Goal: Task Accomplishment & Management: Manage account settings

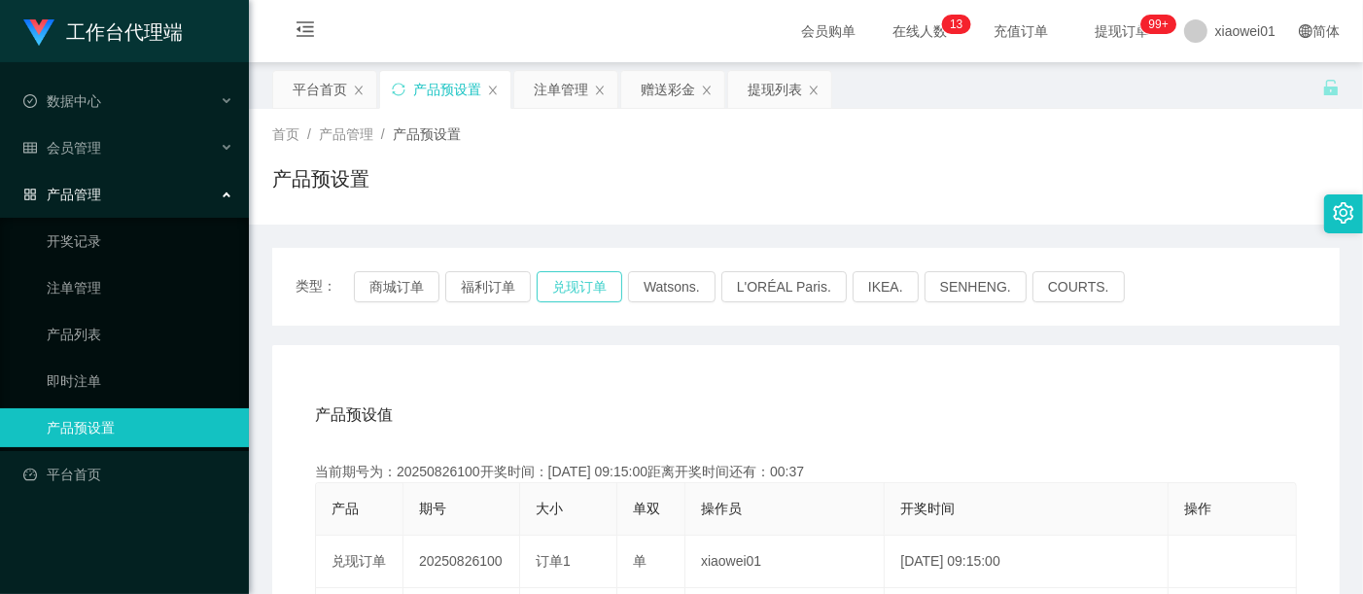
click at [597, 289] on button "兑现订单" at bounding box center [580, 286] width 86 height 31
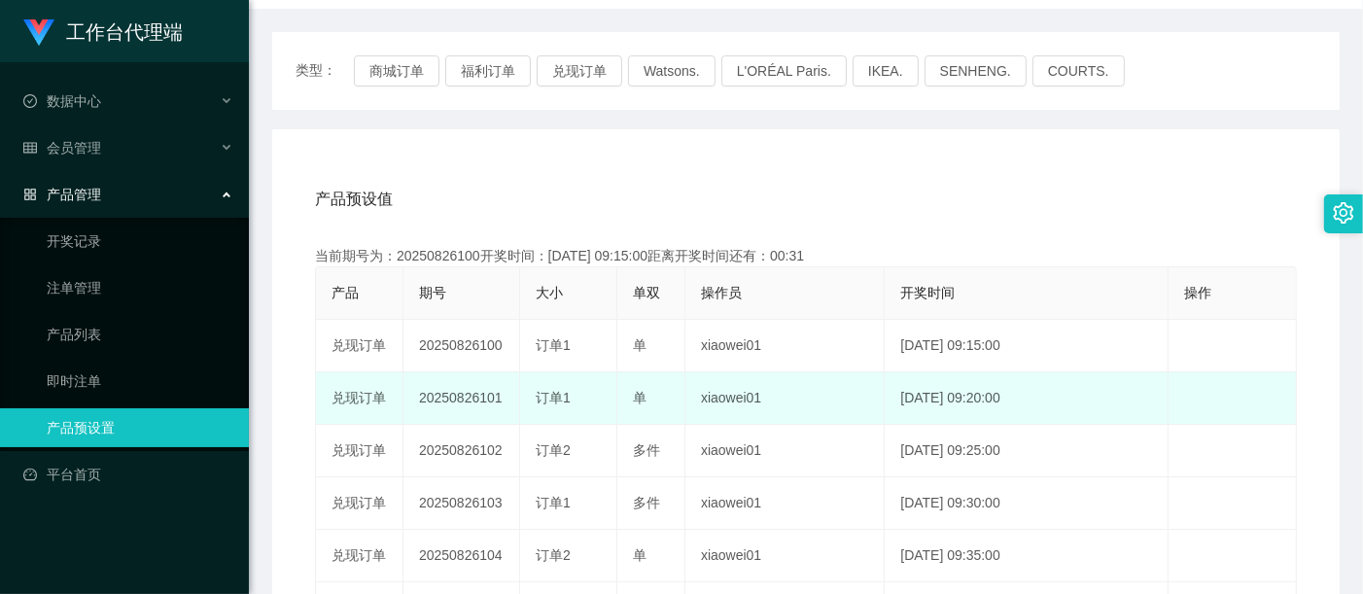
click at [460, 392] on td "20250826101" at bounding box center [462, 398] width 117 height 53
copy td "20250826101"
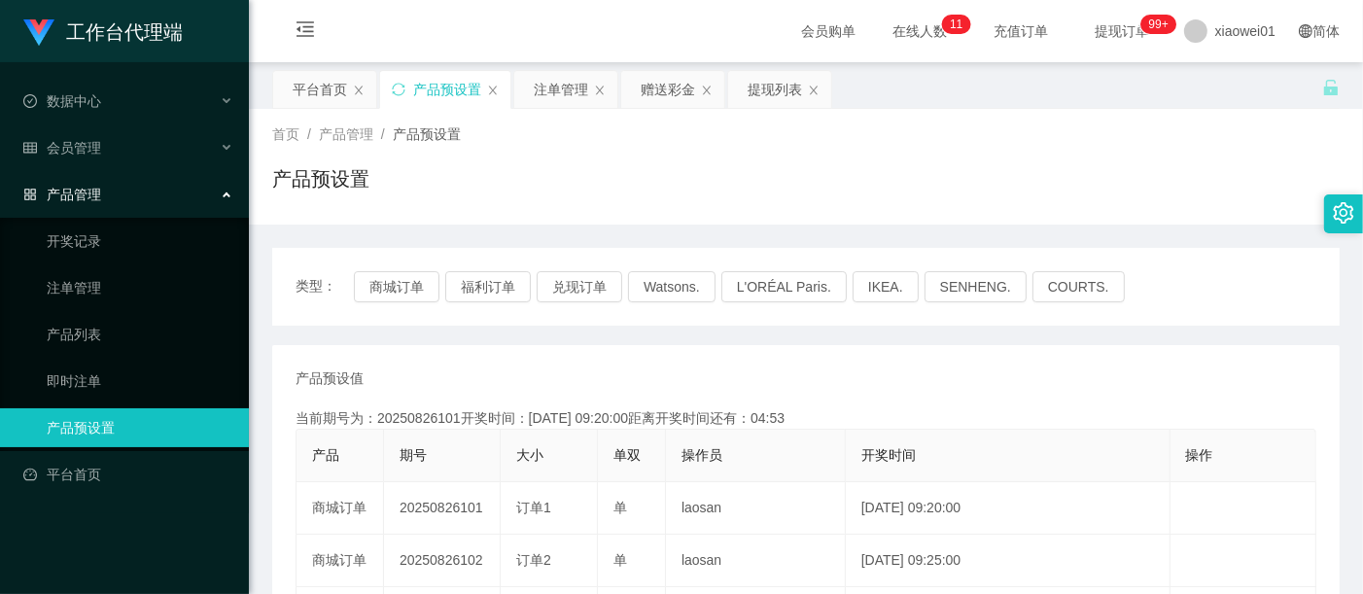
scroll to position [108, 0]
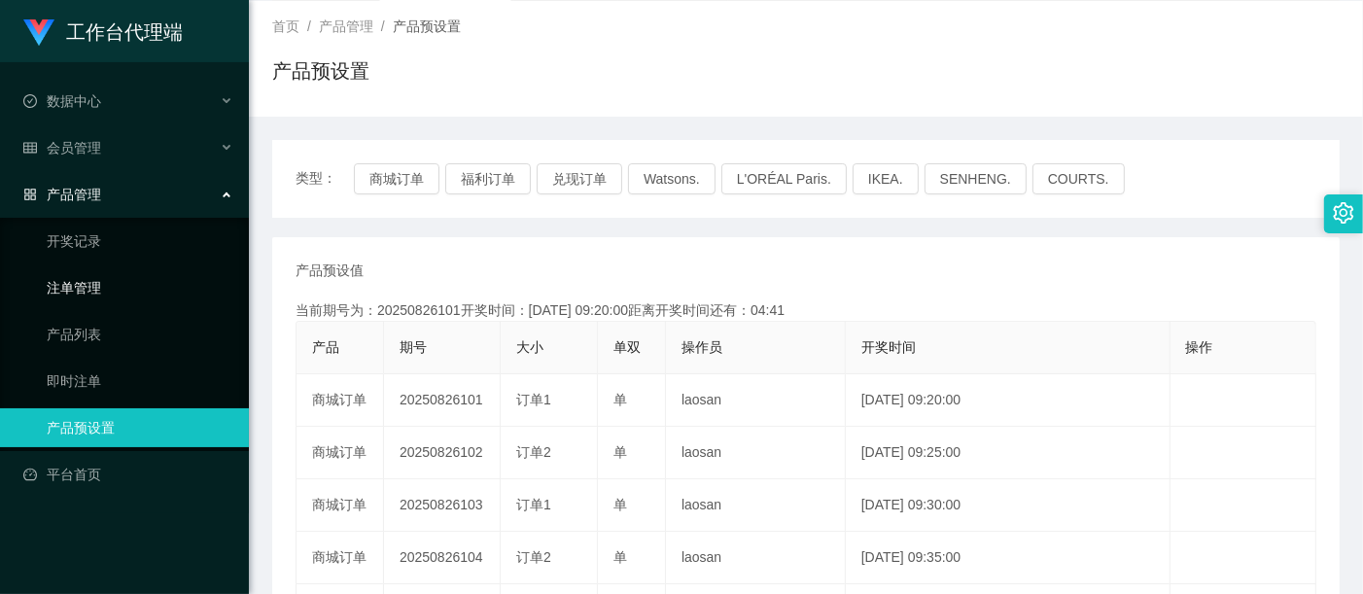
click at [60, 277] on link "注单管理" at bounding box center [140, 287] width 187 height 39
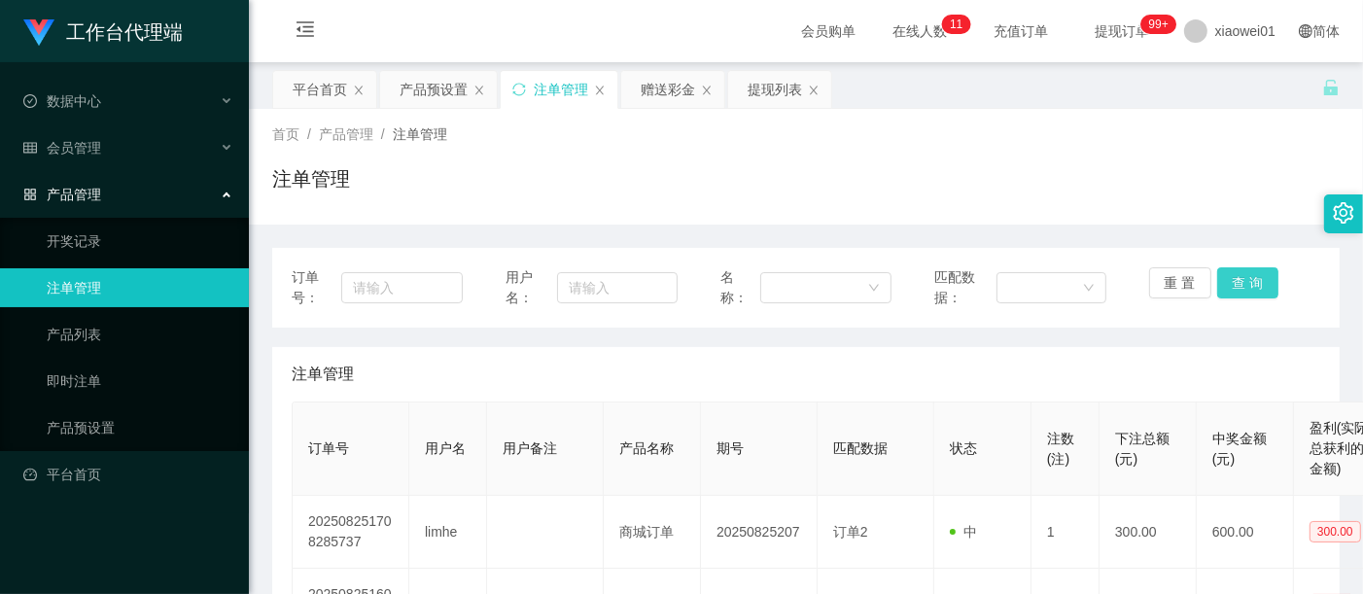
click at [1241, 286] on button "查 询" at bounding box center [1249, 282] width 62 height 31
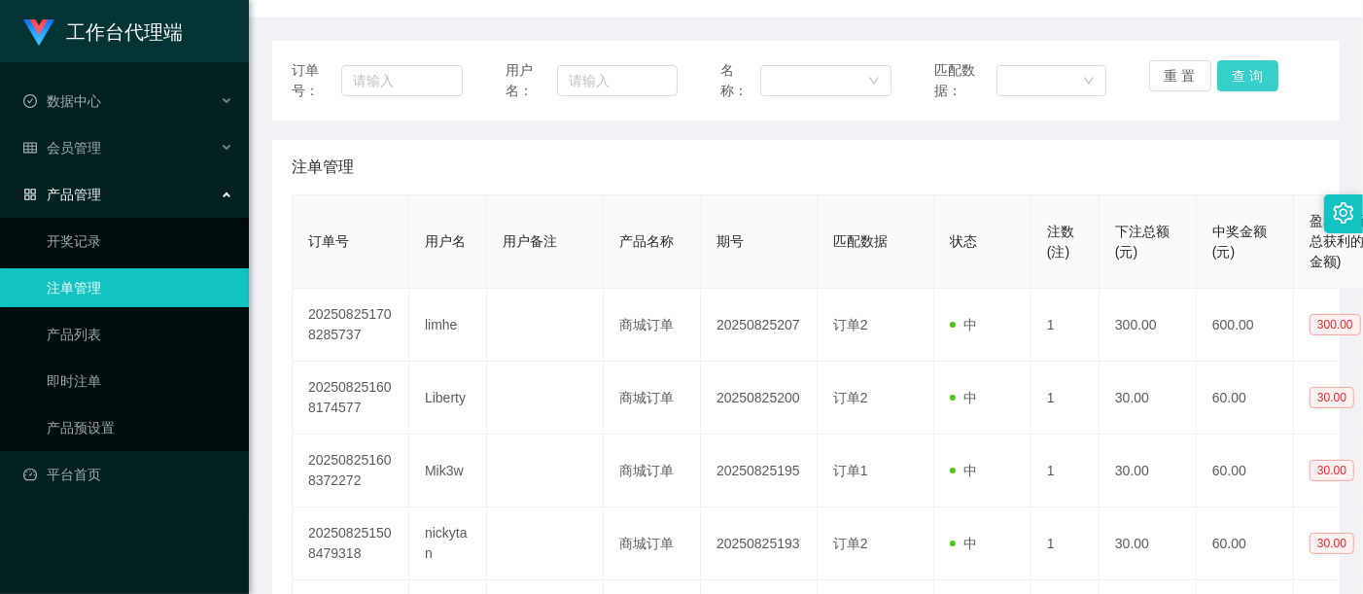
scroll to position [216, 0]
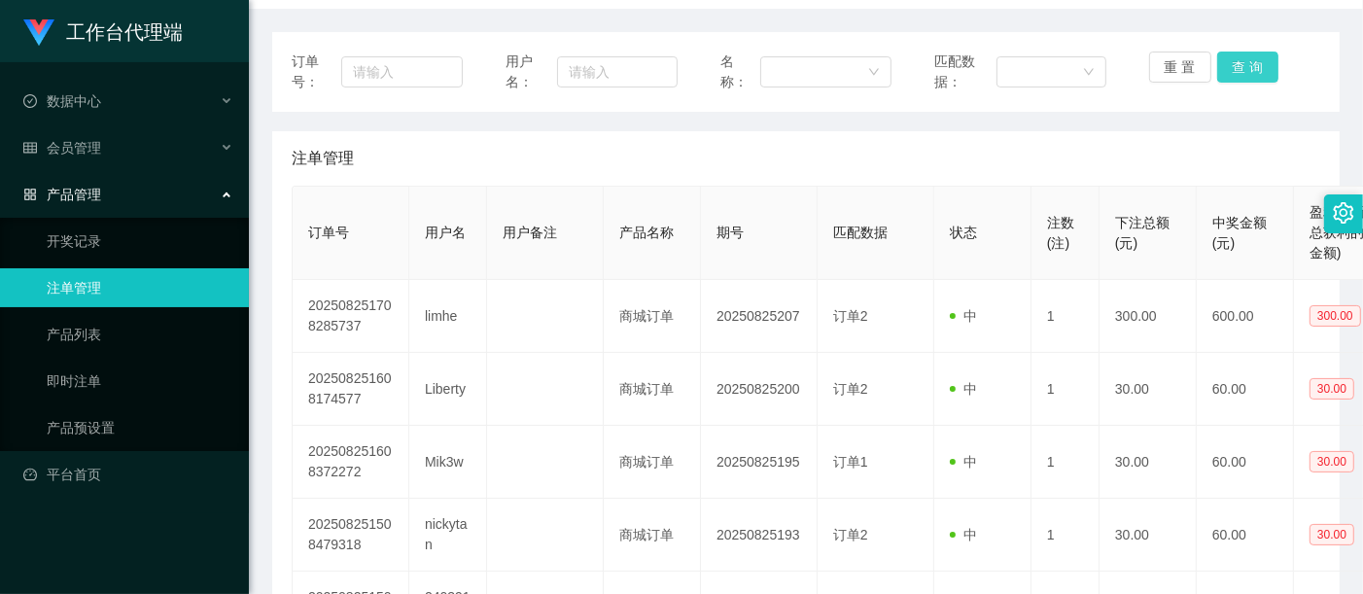
click at [1248, 65] on button "查 询" at bounding box center [1249, 67] width 62 height 31
click at [1248, 65] on div "重 置 查 询" at bounding box center [1235, 72] width 171 height 41
click at [1248, 65] on button "查 询" at bounding box center [1249, 67] width 62 height 31
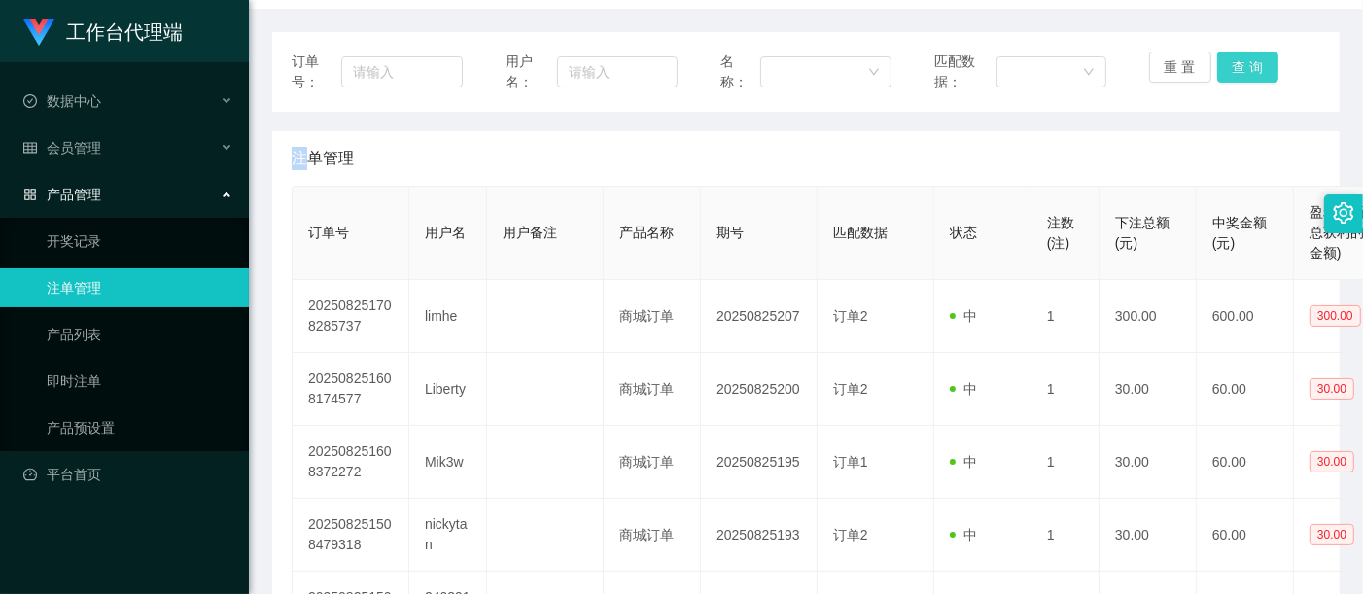
click at [1248, 65] on button "查 询" at bounding box center [1249, 67] width 62 height 31
click at [1248, 65] on button "查 询" at bounding box center [1260, 67] width 84 height 31
click at [1248, 65] on button "查 询" at bounding box center [1249, 67] width 62 height 31
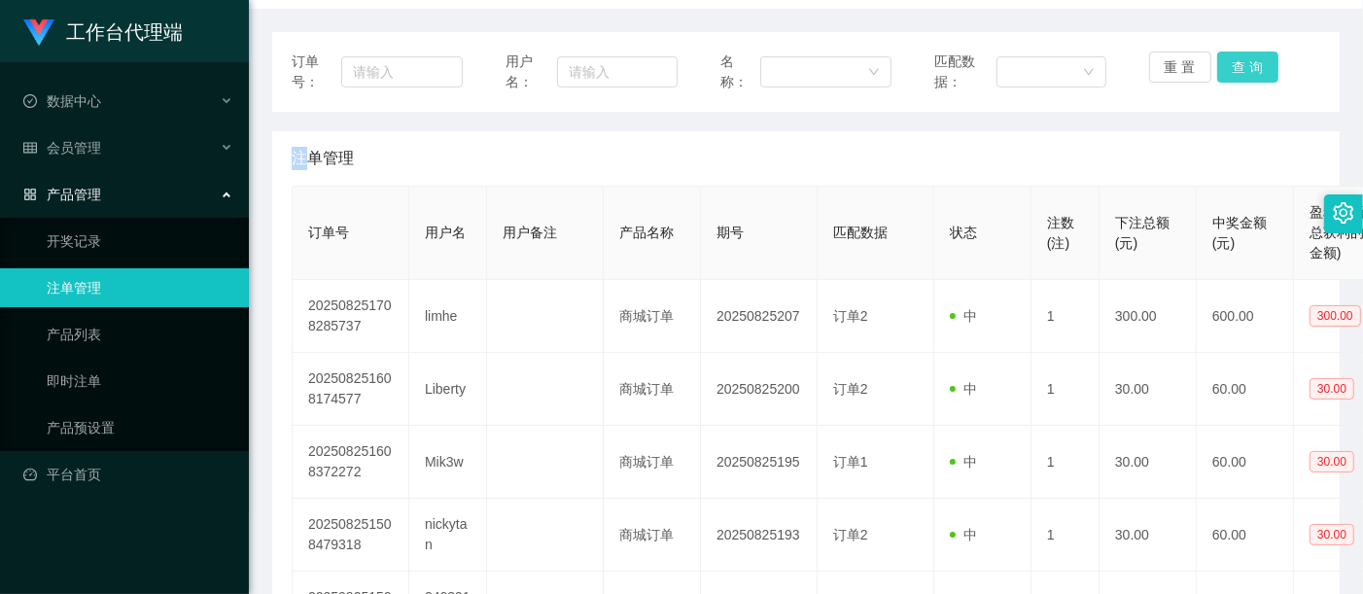
click at [1248, 65] on button "查 询" at bounding box center [1249, 67] width 62 height 31
click at [1248, 65] on div "重 置 查 询" at bounding box center [1235, 72] width 171 height 41
click at [1248, 65] on button "查 询" at bounding box center [1249, 67] width 62 height 31
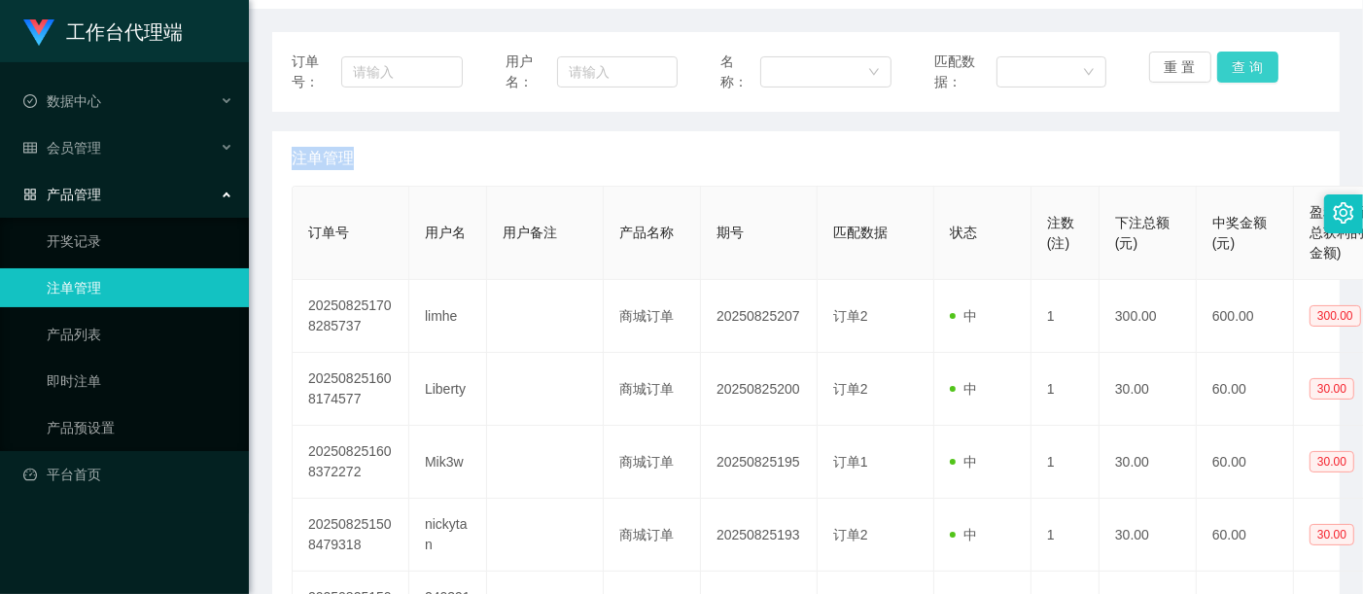
click at [1248, 65] on button "查 询" at bounding box center [1249, 67] width 62 height 31
click at [1248, 65] on div "重 置 查 询" at bounding box center [1235, 72] width 171 height 41
click at [1248, 65] on button "查 询" at bounding box center [1249, 67] width 62 height 31
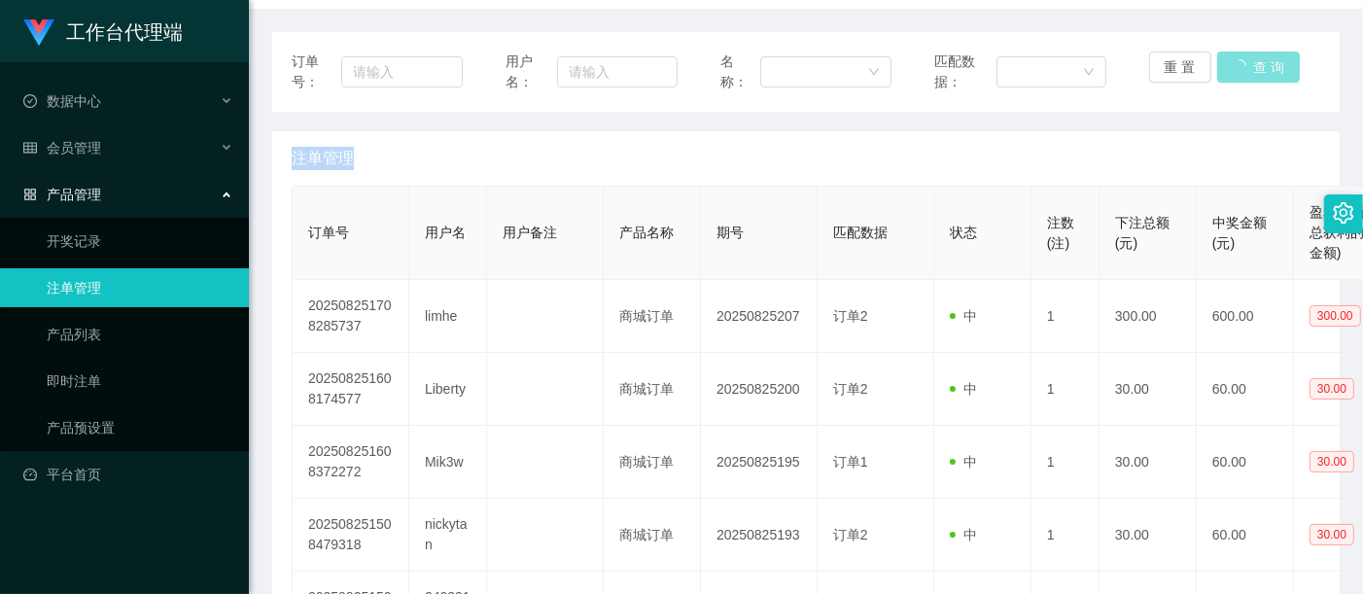
click at [1248, 65] on button "查 询" at bounding box center [1260, 67] width 84 height 31
click at [1248, 65] on div "重 置 查 询" at bounding box center [1235, 72] width 171 height 41
click at [1248, 65] on button "查 询" at bounding box center [1249, 67] width 62 height 31
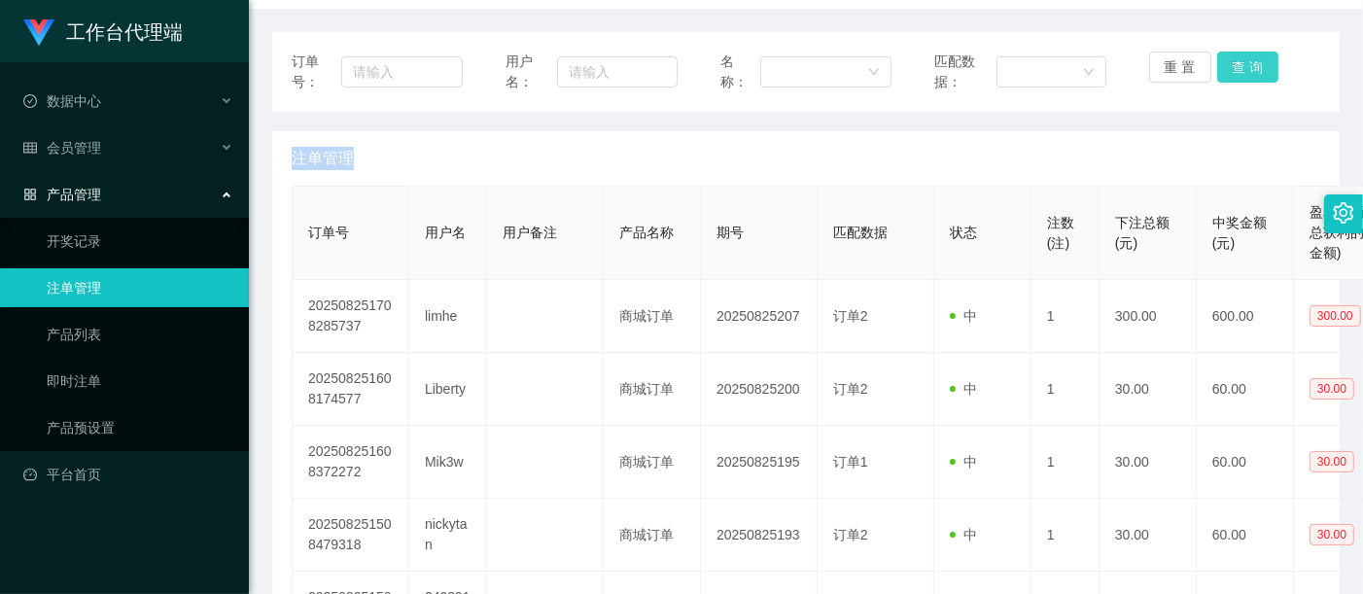
click at [1248, 65] on button "查 询" at bounding box center [1249, 67] width 62 height 31
click at [1248, 65] on div "重 置 查 询" at bounding box center [1235, 72] width 171 height 41
click at [1248, 65] on button "查 询" at bounding box center [1249, 67] width 62 height 31
click at [1248, 65] on button "查 询" at bounding box center [1260, 67] width 84 height 31
click at [1248, 65] on button "查 询" at bounding box center [1249, 67] width 62 height 31
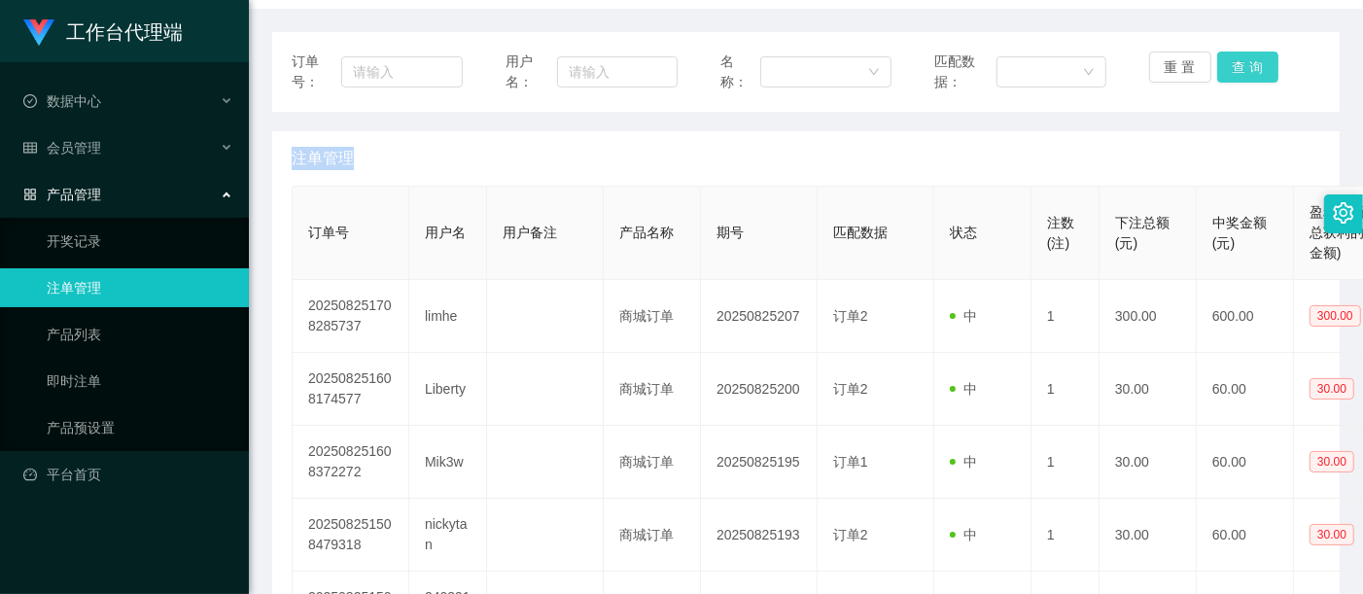
click at [1248, 65] on button "查 询" at bounding box center [1249, 67] width 62 height 31
click at [1248, 65] on button "查 询" at bounding box center [1260, 67] width 84 height 31
click at [1248, 65] on div "重 置 查 询" at bounding box center [1235, 72] width 171 height 41
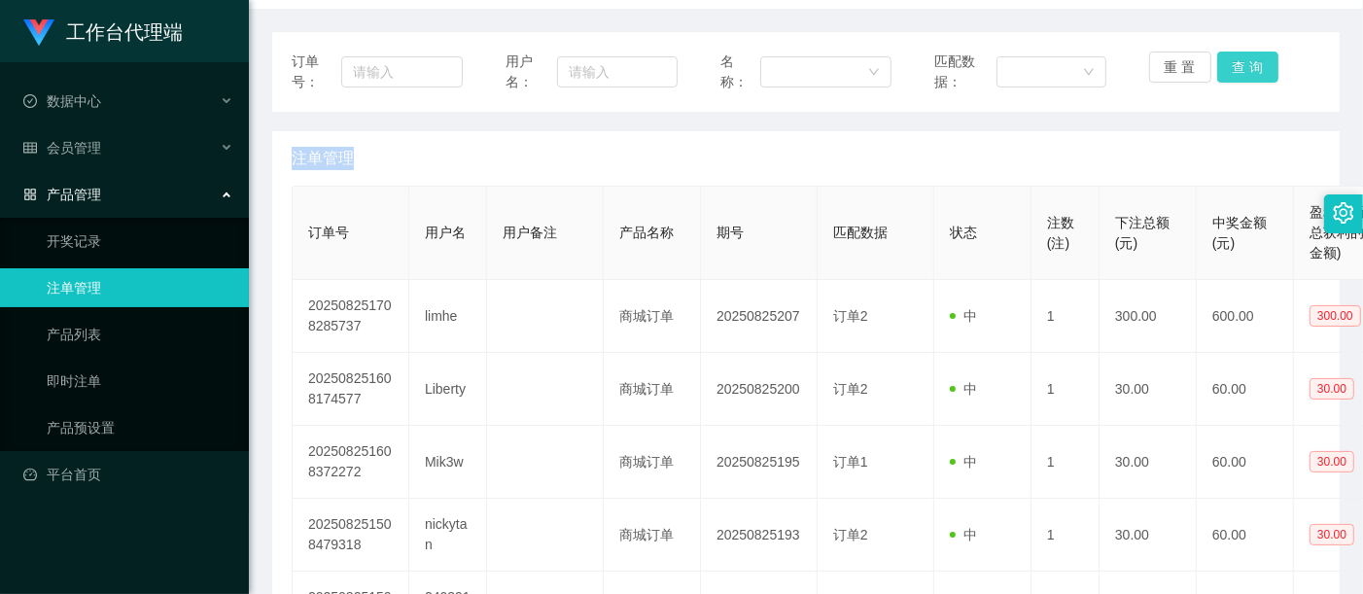
click at [1248, 65] on button "查 询" at bounding box center [1249, 67] width 62 height 31
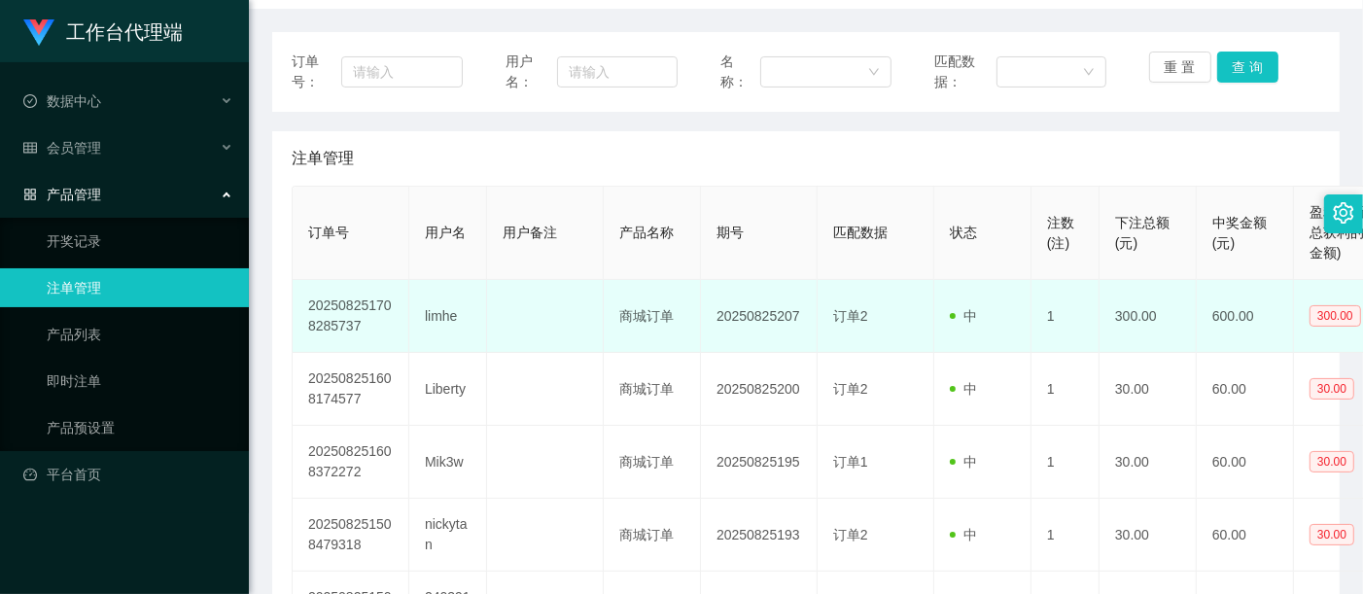
click at [372, 300] on td "202508251708285737" at bounding box center [351, 316] width 117 height 73
copy td "202508251708285737"
click at [327, 295] on td "202508251708285737" at bounding box center [351, 316] width 117 height 73
click at [329, 301] on td "202508251708285737" at bounding box center [351, 316] width 117 height 73
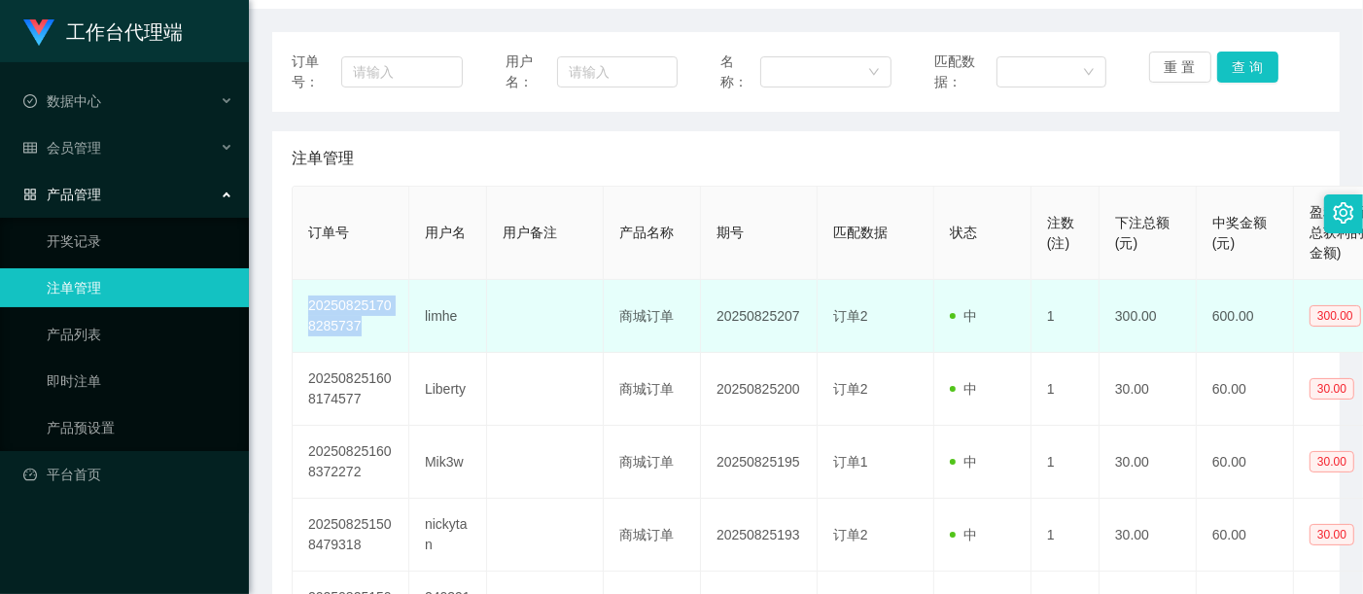
click at [329, 301] on td "202508251708285737" at bounding box center [351, 316] width 117 height 73
click at [750, 307] on td "20250825207" at bounding box center [759, 316] width 117 height 73
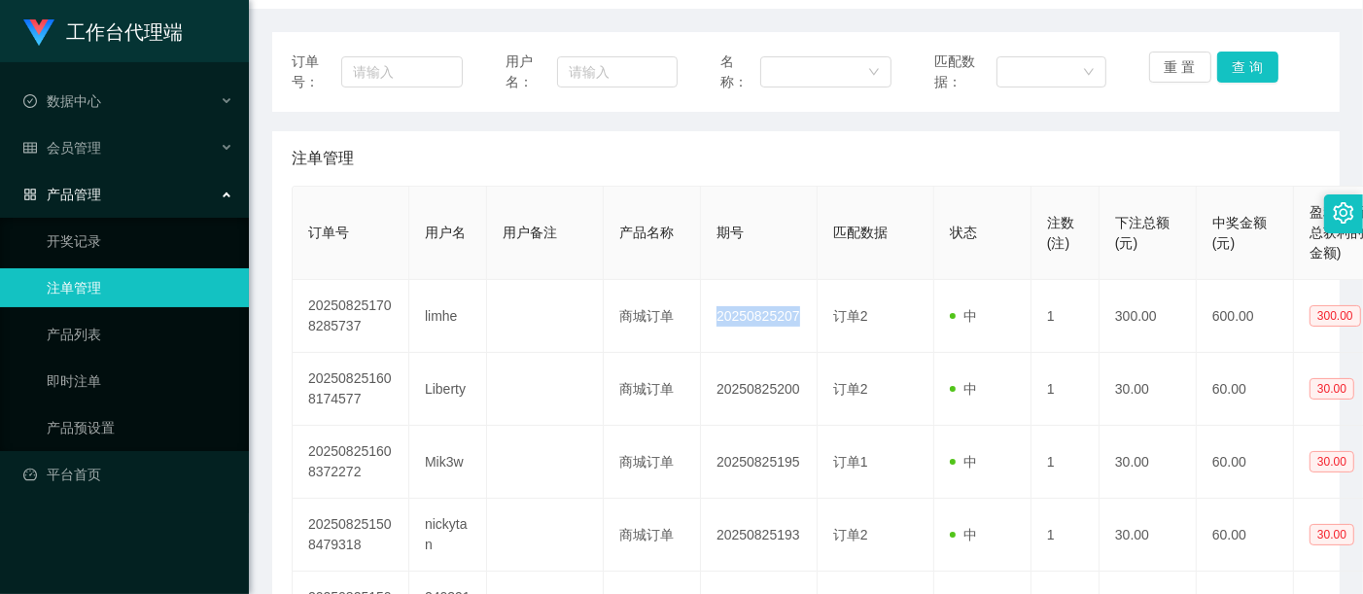
scroll to position [0, 0]
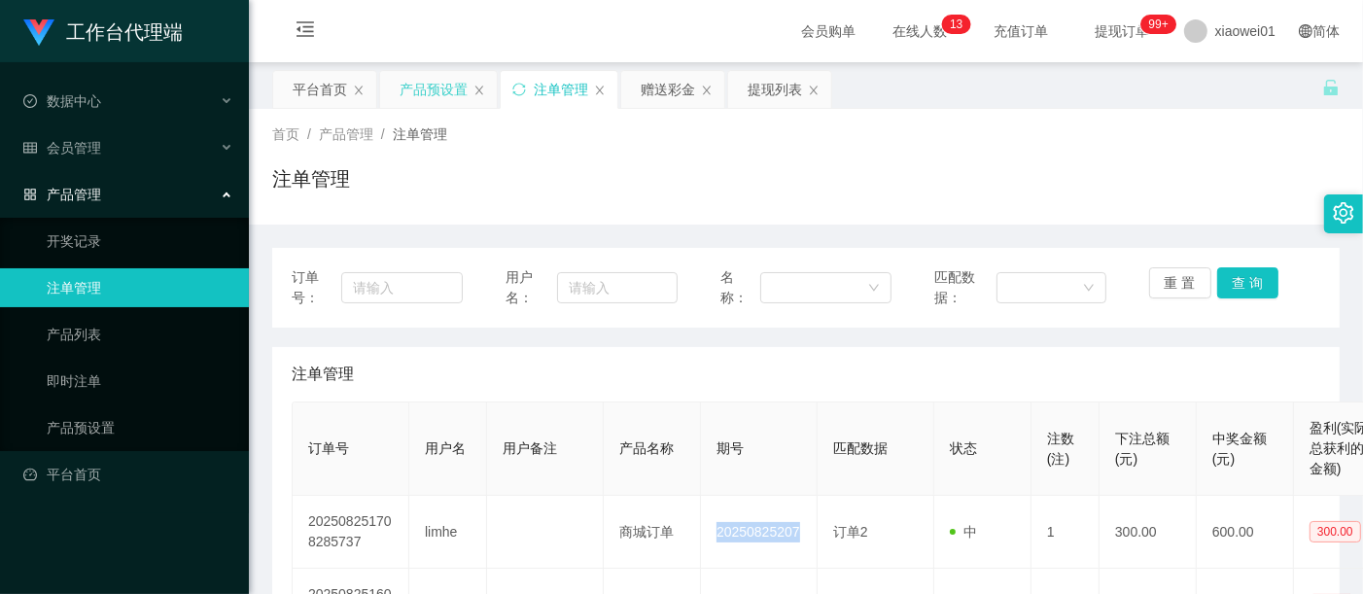
click at [435, 98] on div "产品预设置" at bounding box center [434, 89] width 68 height 37
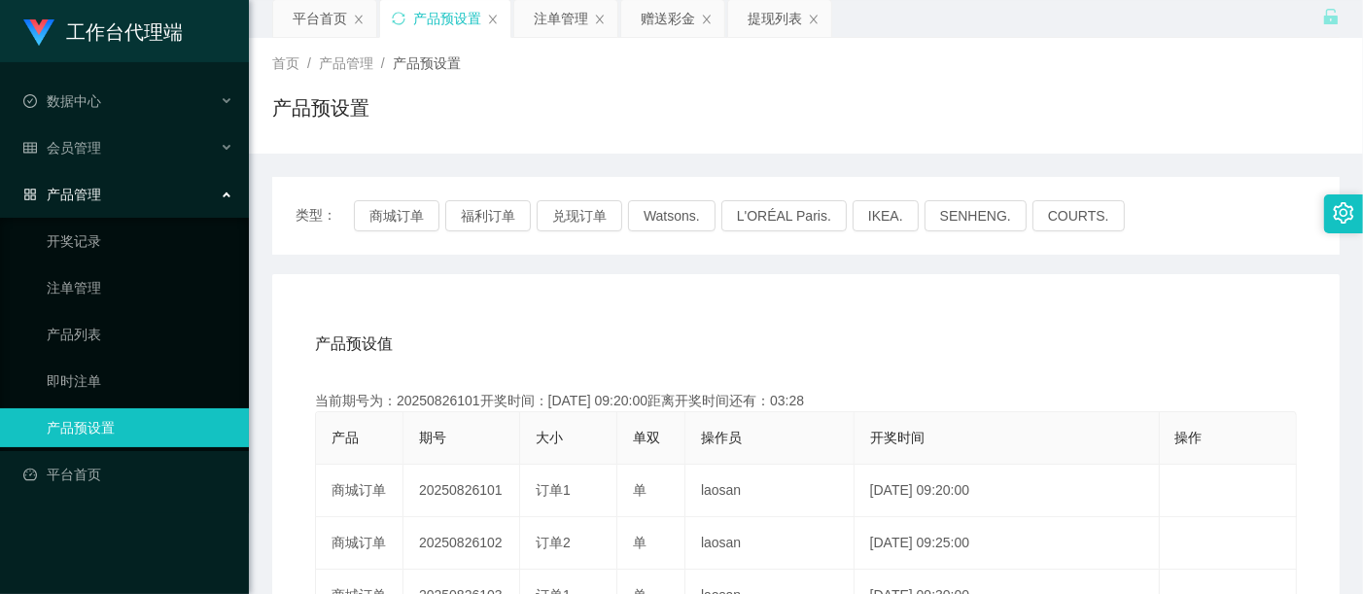
scroll to position [108, 0]
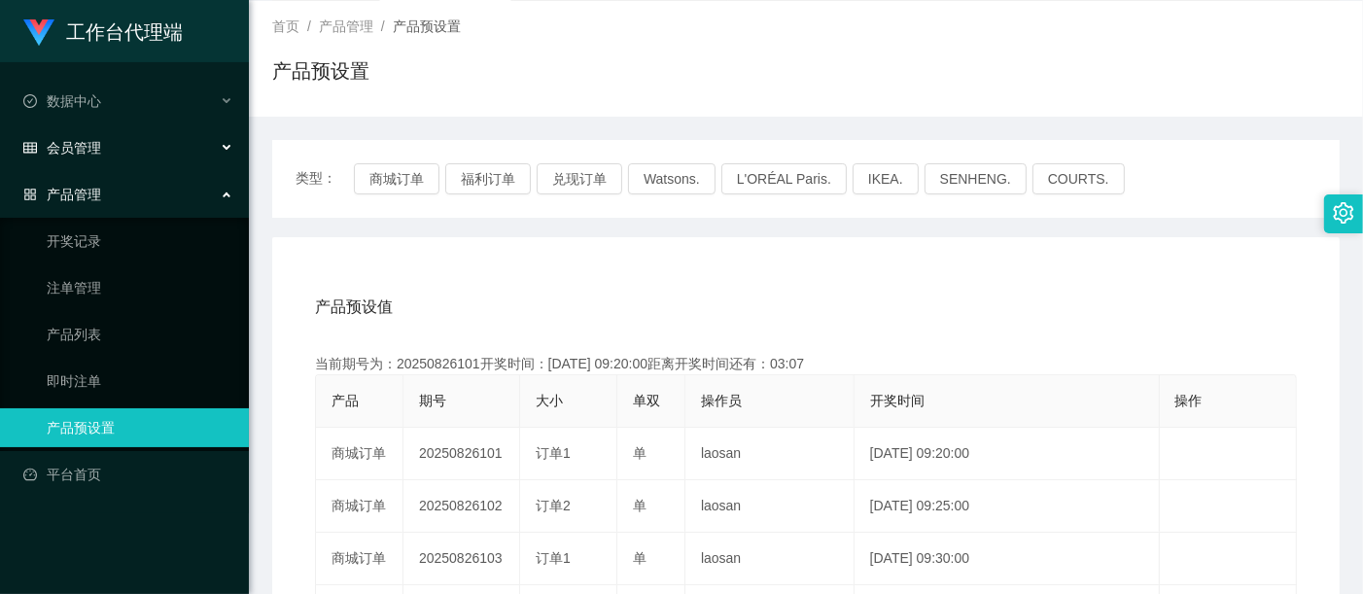
click at [69, 142] on span "会员管理" at bounding box center [62, 148] width 78 height 16
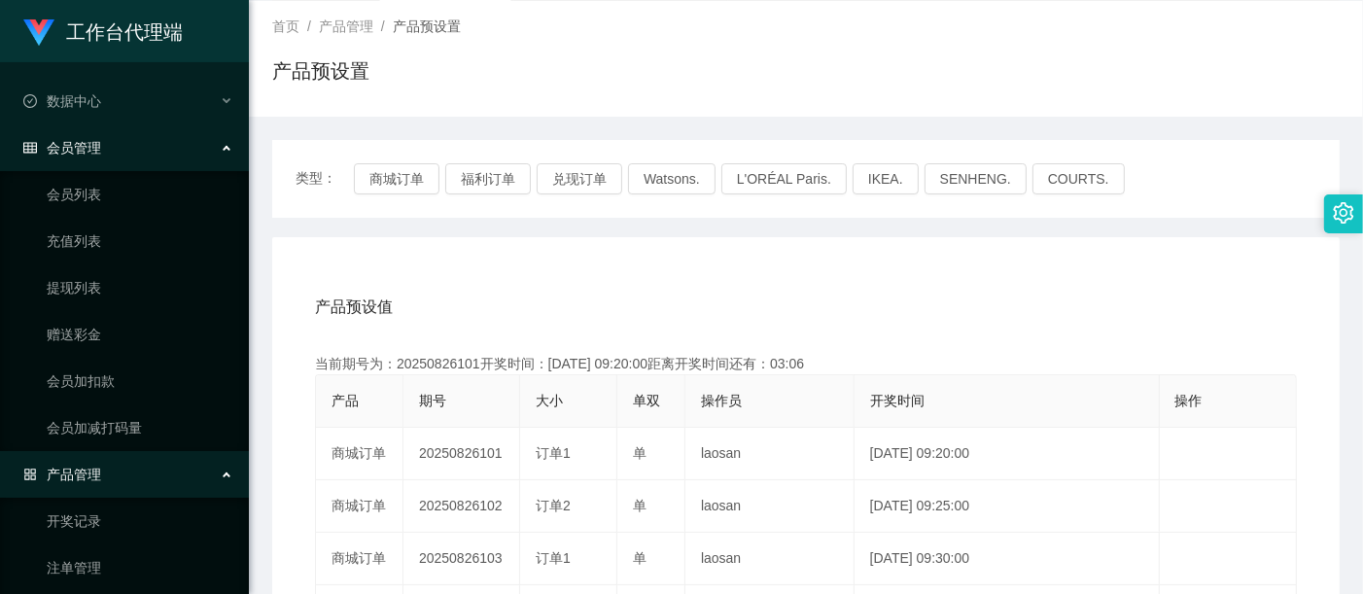
click at [53, 146] on span "会员管理" at bounding box center [62, 148] width 78 height 16
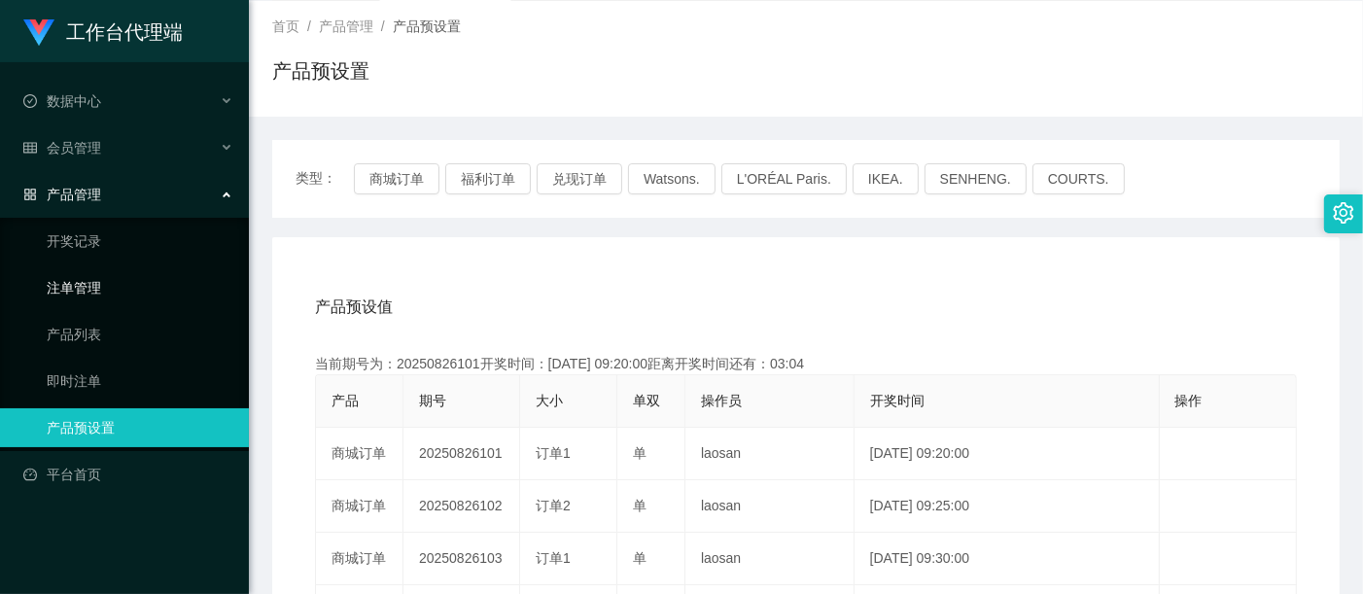
click at [60, 301] on link "注单管理" at bounding box center [140, 287] width 187 height 39
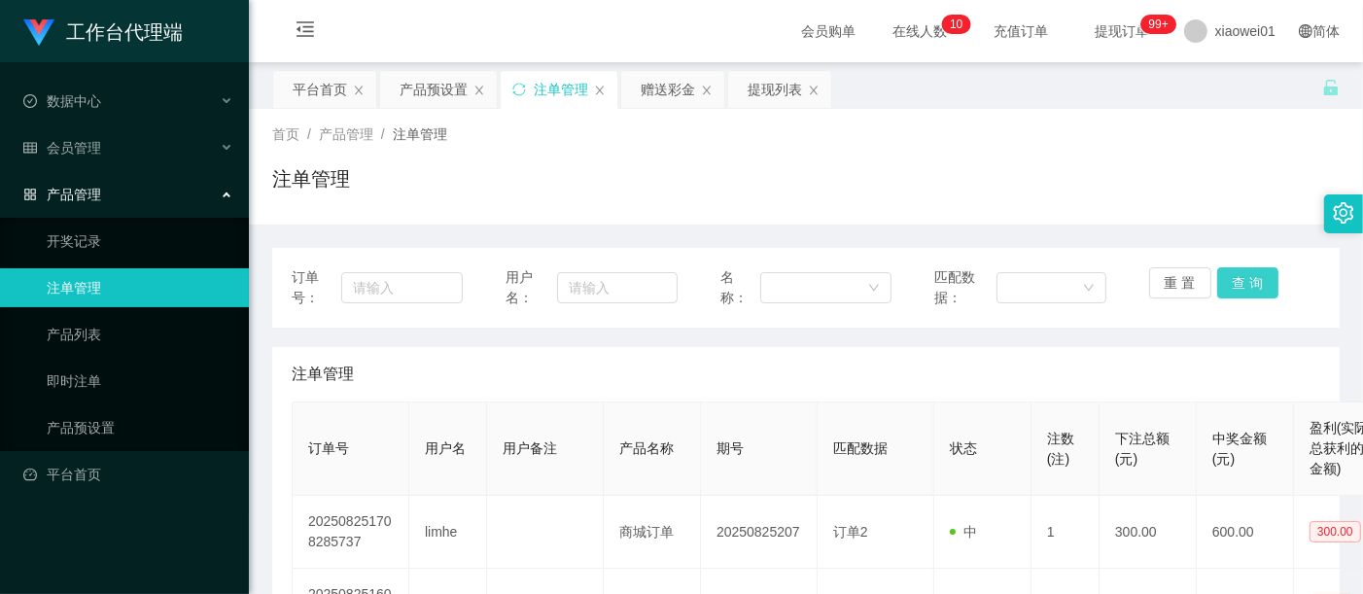
click at [1222, 273] on button "查 询" at bounding box center [1249, 282] width 62 height 31
click at [1222, 273] on div "重 置 查 询" at bounding box center [1235, 287] width 171 height 41
click at [1222, 273] on button "查 询" at bounding box center [1249, 282] width 62 height 31
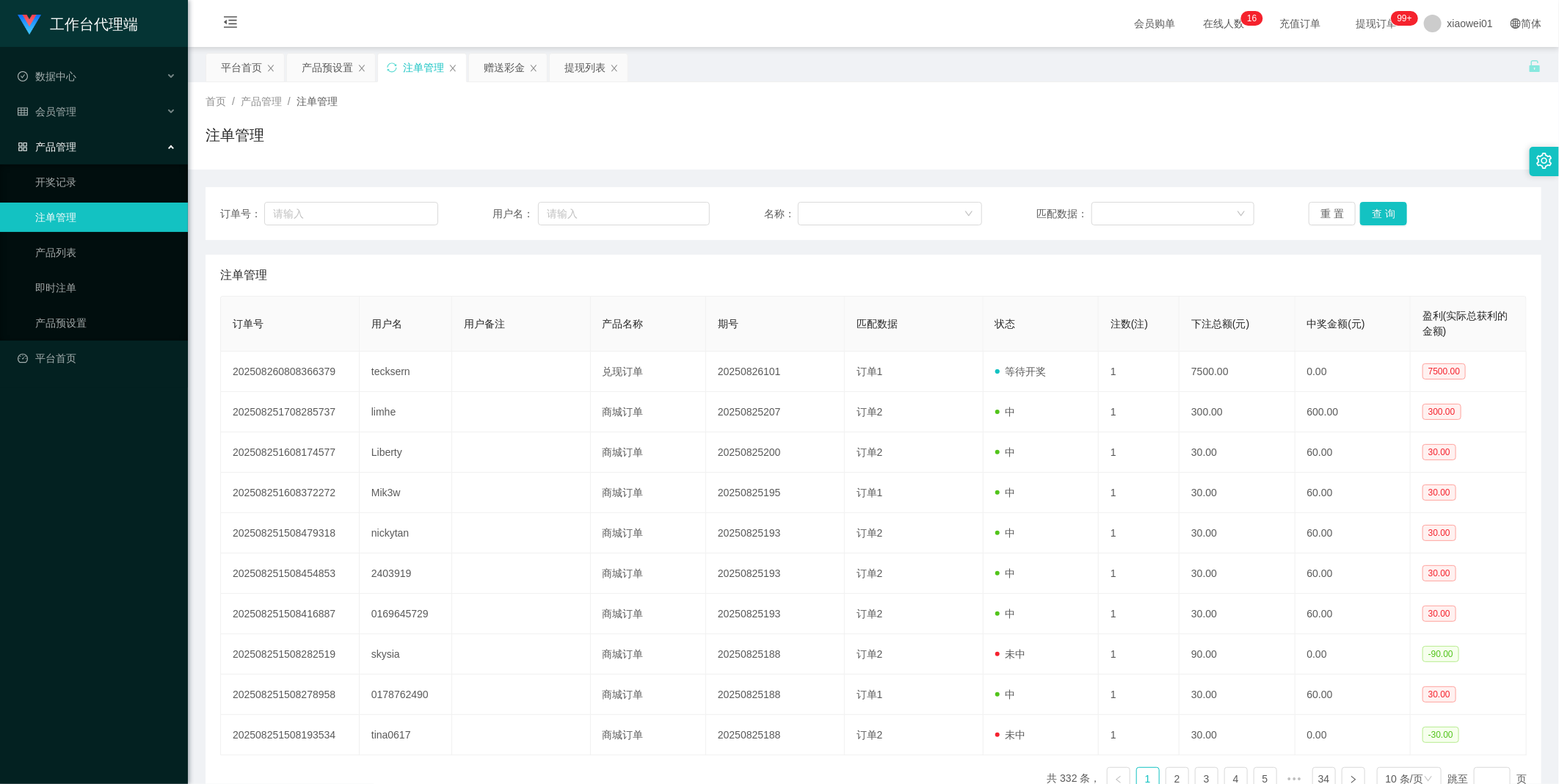
click at [1029, 201] on div "订单号： 用户名： 名称： 匹配数据： 重 置 查 询" at bounding box center [873, 214] width 1336 height 53
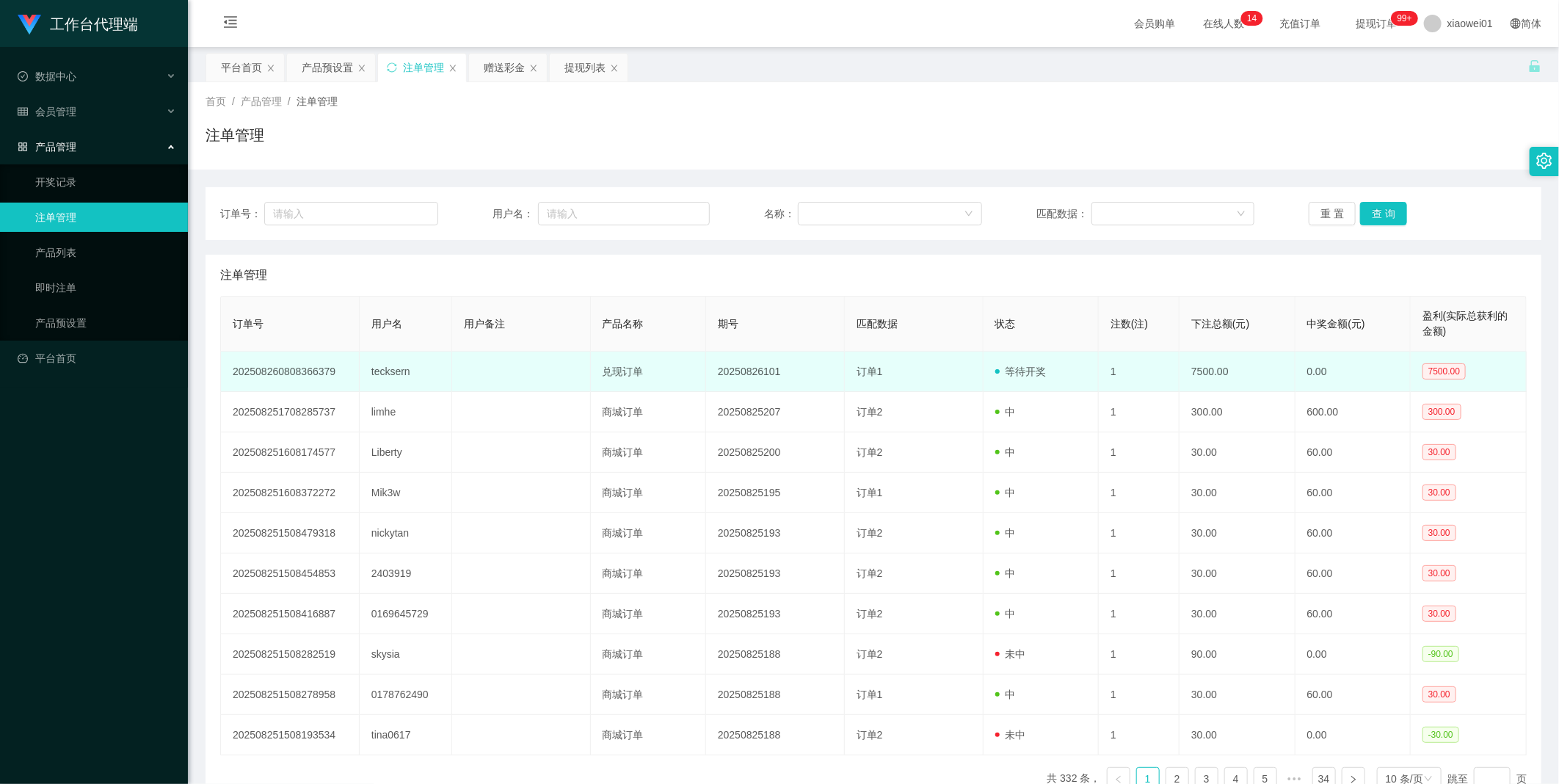
click at [749, 367] on td "20250826101" at bounding box center [776, 371] width 139 height 40
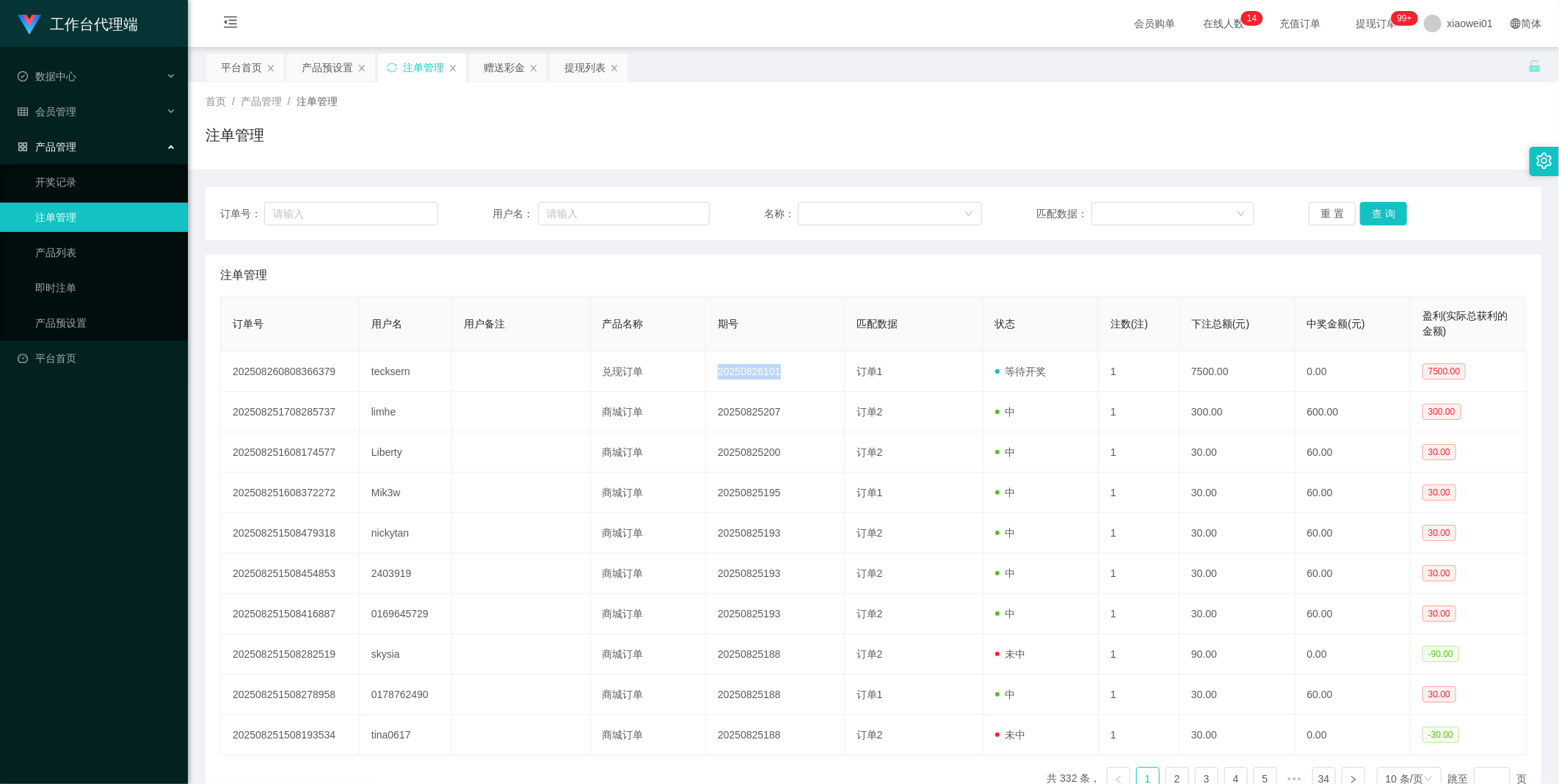
copy td "20250826101"
click at [1029, 216] on button "查 询" at bounding box center [1383, 213] width 47 height 23
click at [1029, 216] on button "查 询" at bounding box center [1391, 213] width 63 height 23
click at [1029, 216] on button "查 询" at bounding box center [1383, 213] width 47 height 23
click at [1029, 216] on div "重 置 查 询" at bounding box center [1417, 213] width 218 height 23
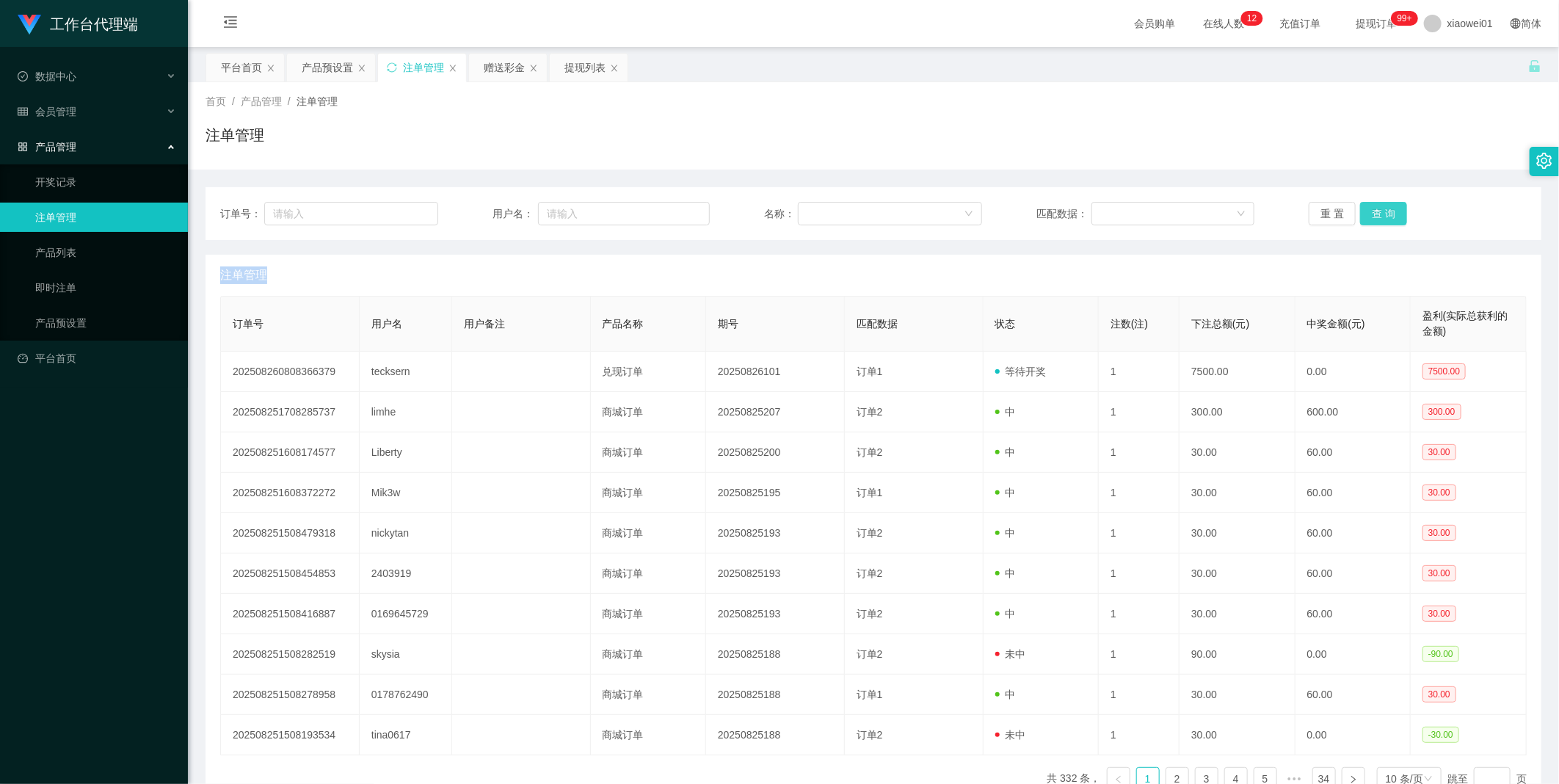
click at [1029, 216] on button "查 询" at bounding box center [1383, 213] width 47 height 23
click at [1029, 216] on div "重 置 查 询" at bounding box center [1417, 213] width 218 height 23
click at [1029, 216] on button "查 询" at bounding box center [1383, 213] width 47 height 23
click at [1029, 216] on div "重 置 查 询" at bounding box center [1417, 213] width 218 height 23
click at [1029, 216] on button "查 询" at bounding box center [1383, 213] width 47 height 23
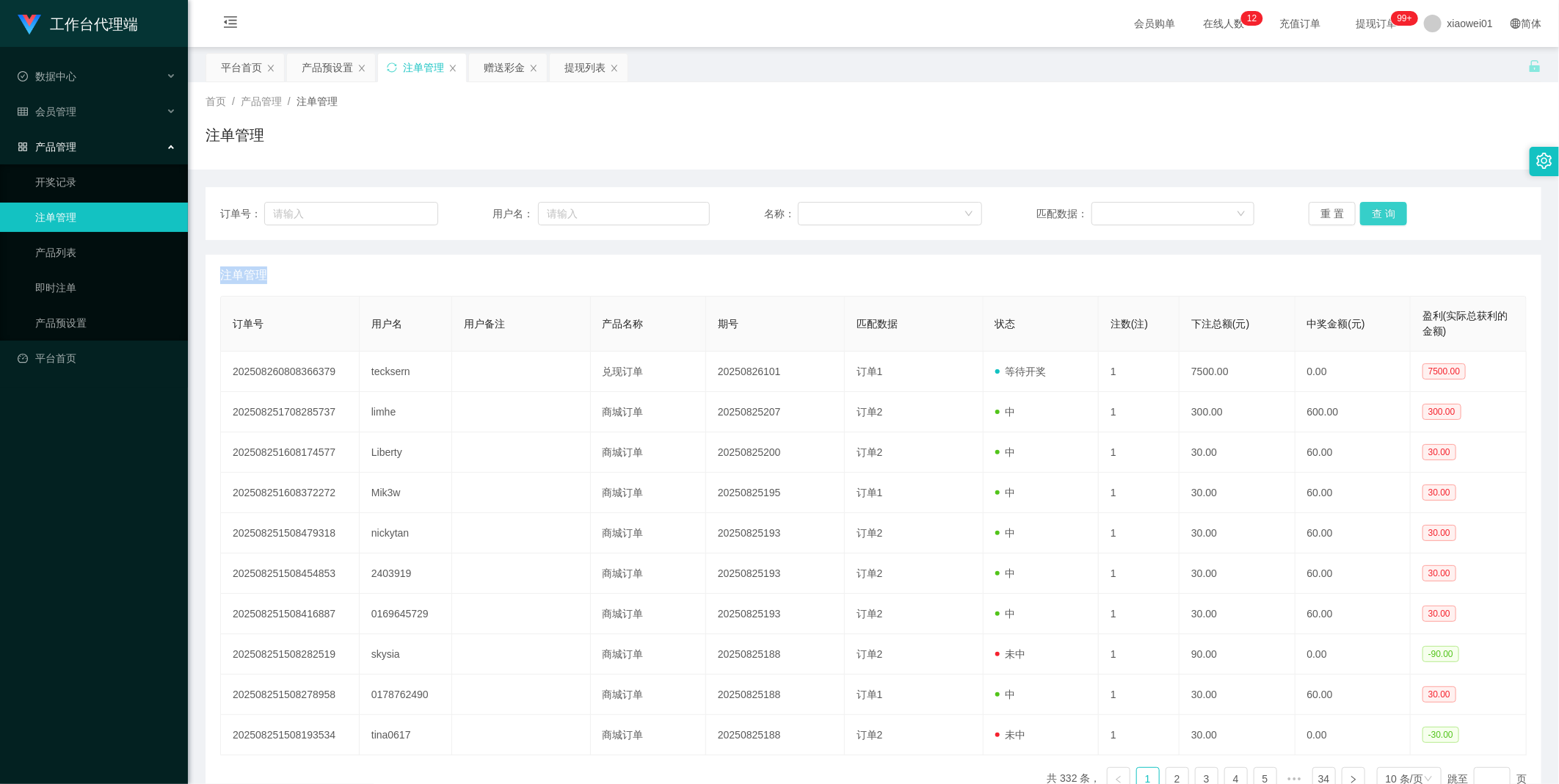
click at [1029, 216] on div "重 置 查 询" at bounding box center [1417, 213] width 218 height 23
drag, startPoint x: 1370, startPoint y: 216, endPoint x: 1348, endPoint y: 223, distance: 23.1
click at [1029, 216] on button "查 询" at bounding box center [1383, 213] width 47 height 23
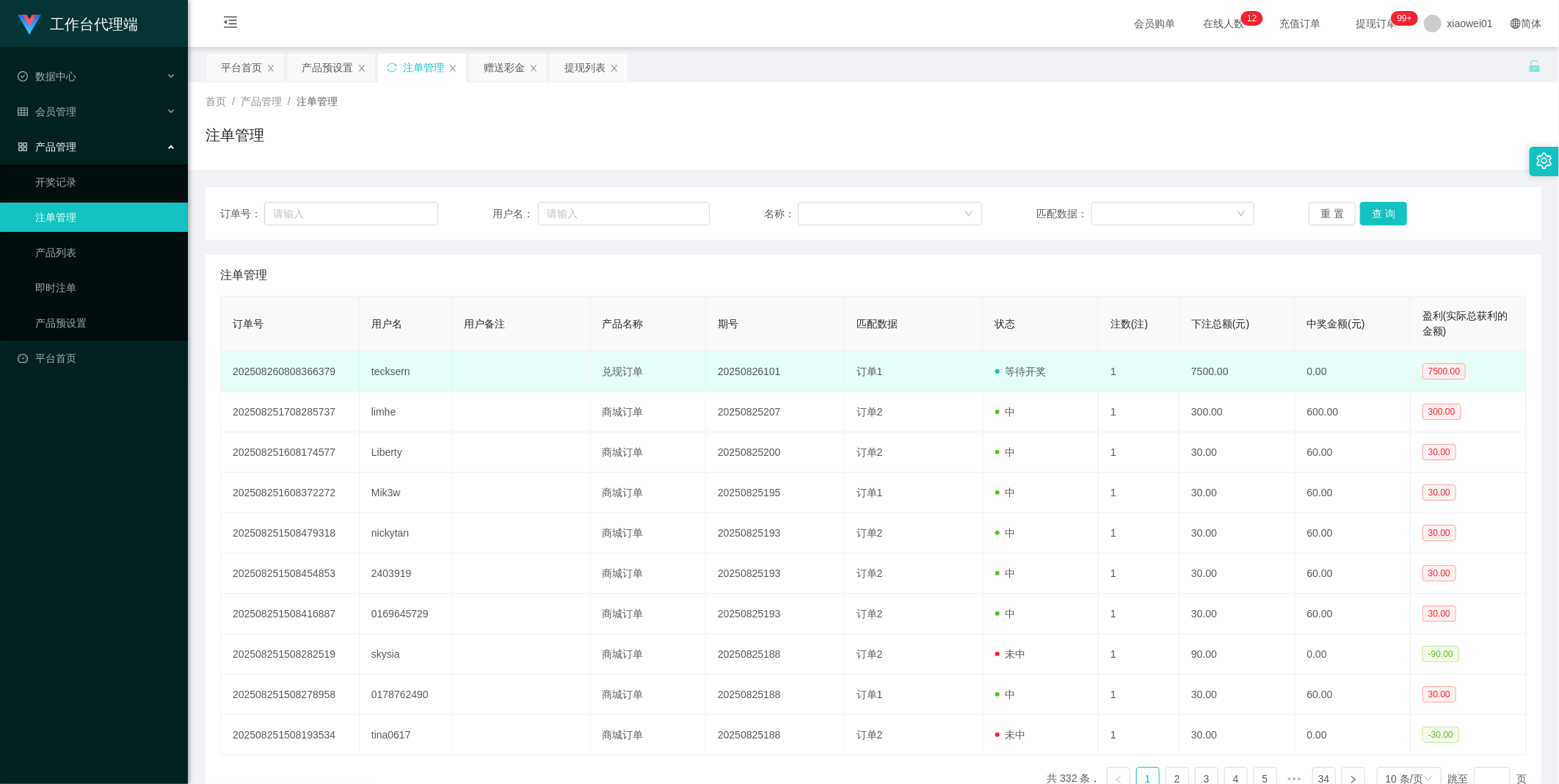
click at [406, 368] on td "tecksern" at bounding box center [406, 371] width 93 height 40
click at [391, 371] on td "tecksern" at bounding box center [406, 371] width 93 height 40
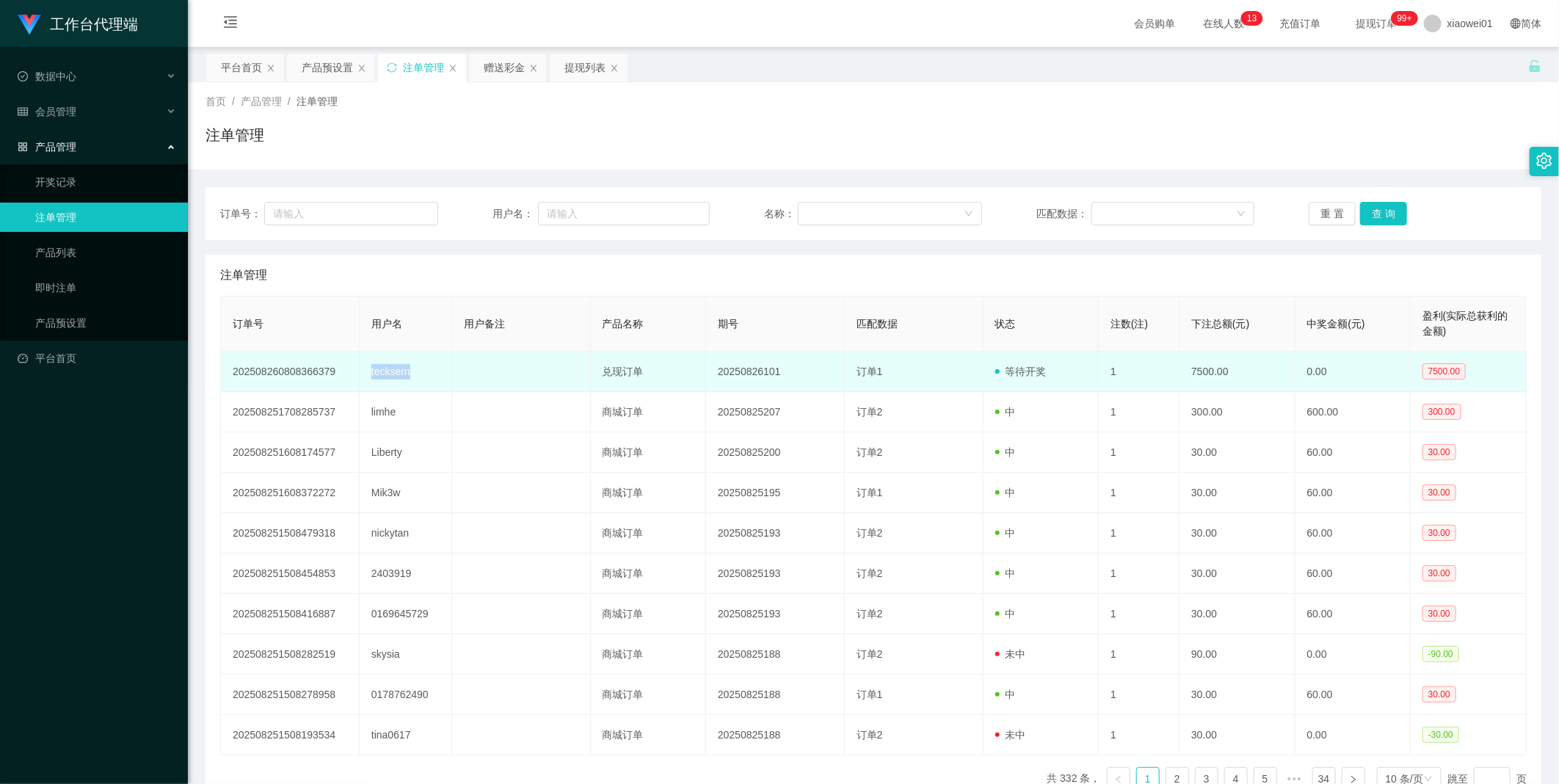
copy td "tecksern"
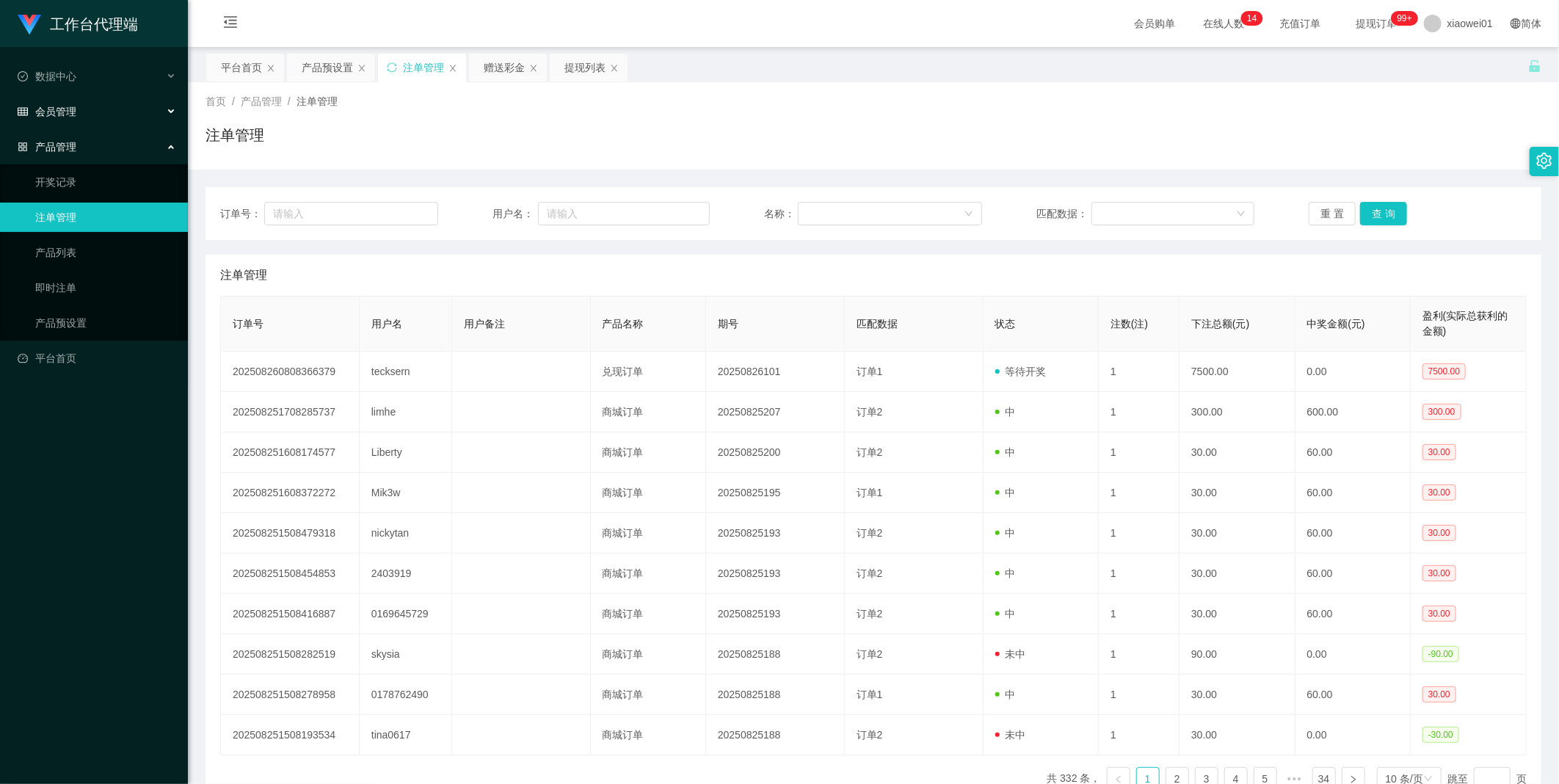
click at [59, 103] on div "会员管理" at bounding box center [94, 111] width 188 height 29
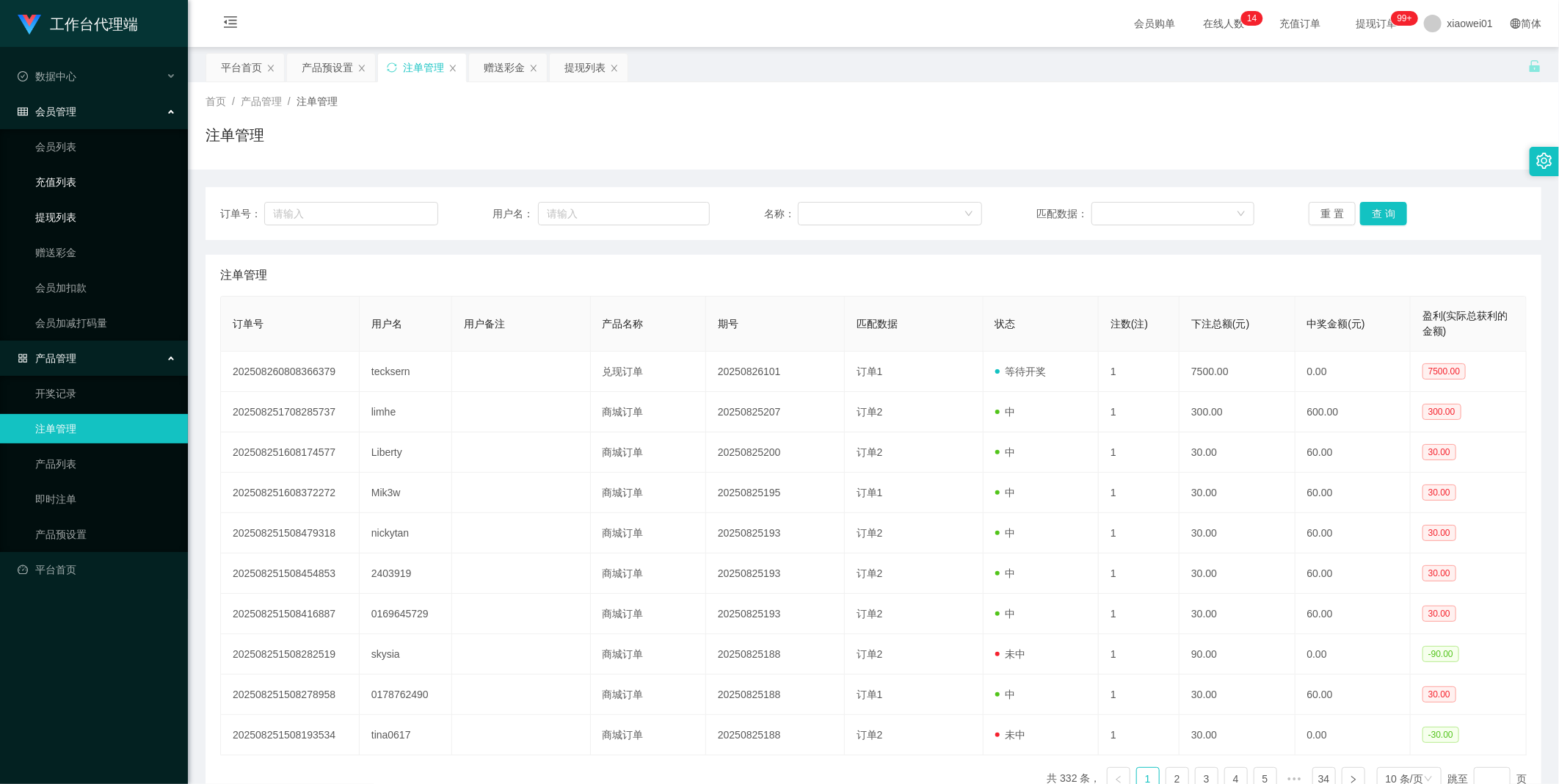
drag, startPoint x: 45, startPoint y: 210, endPoint x: 112, endPoint y: 195, distance: 68.7
click at [45, 210] on link "提现列表" at bounding box center [106, 217] width 141 height 29
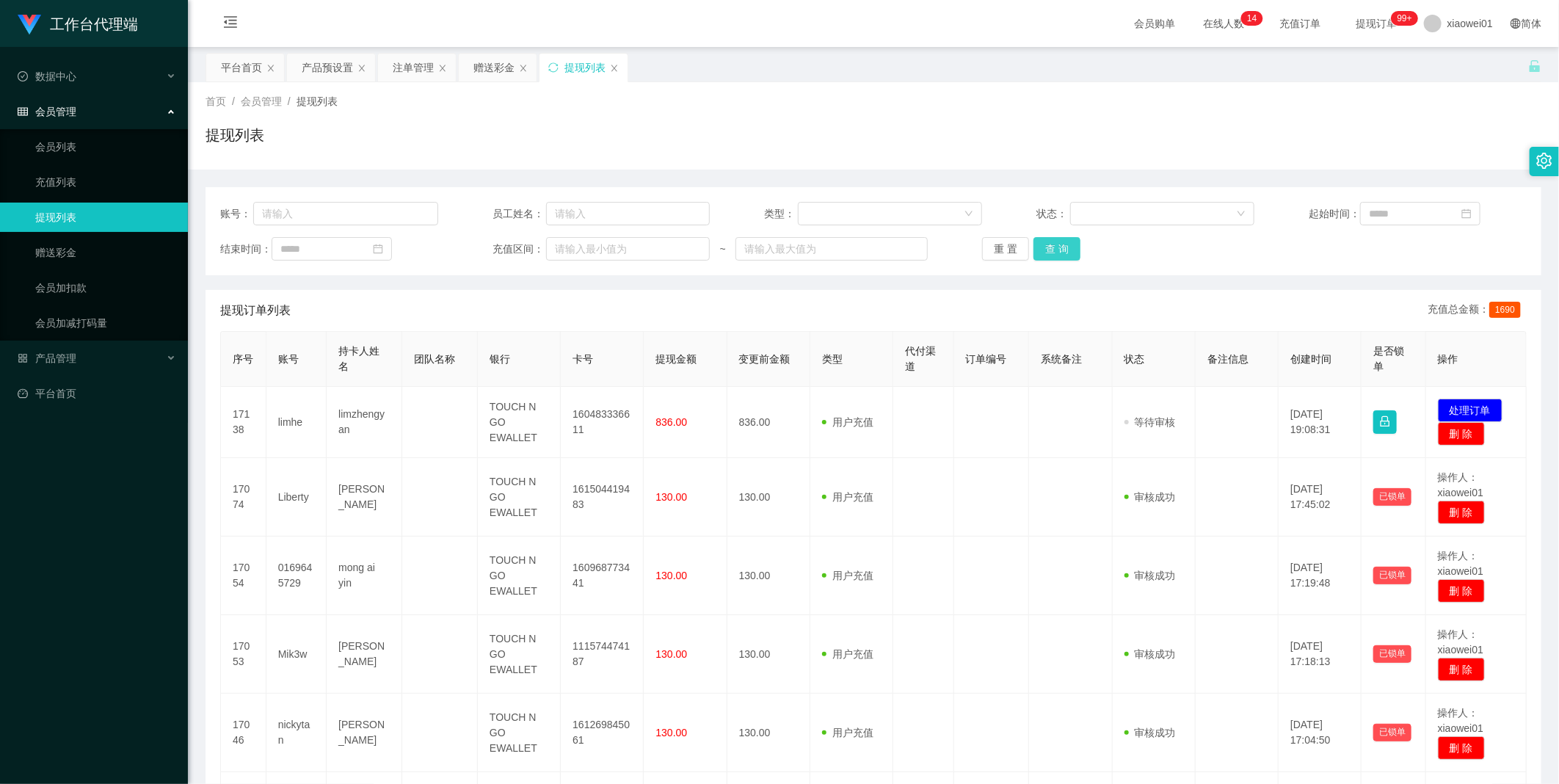
click at [1029, 259] on button "查 询" at bounding box center [1056, 248] width 47 height 23
click at [1029, 259] on div "重 置 查 询" at bounding box center [1090, 248] width 218 height 23
click at [1029, 259] on button "查 询" at bounding box center [1056, 248] width 47 height 23
click at [1029, 23] on span "xiaowei01" at bounding box center [1470, 23] width 45 height 47
click at [1029, 59] on span "退出登录" at bounding box center [1447, 64] width 41 height 12
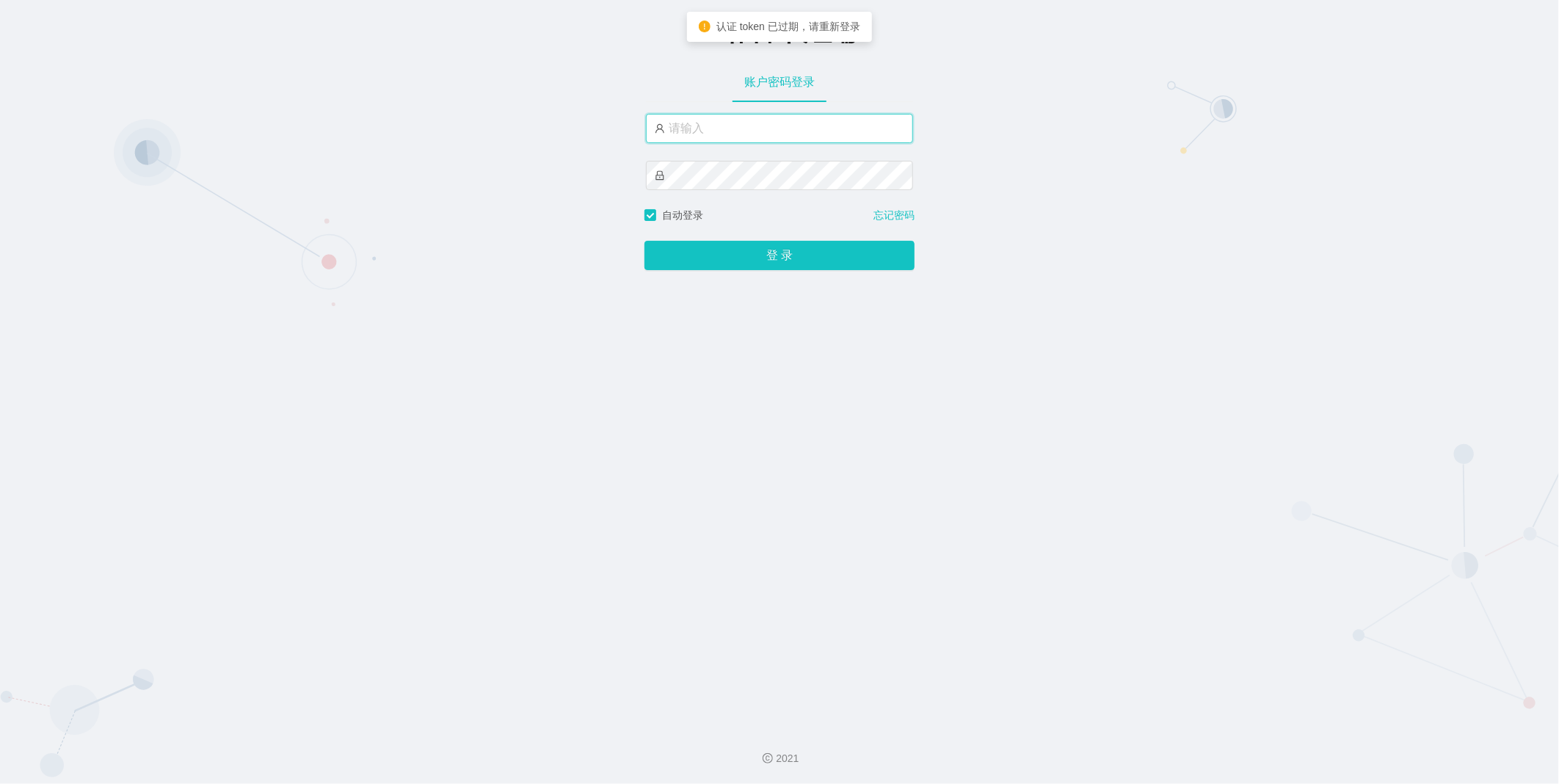
type input "xiaowei01"
click at [688, 128] on input "xiaowei01" at bounding box center [780, 128] width 267 height 29
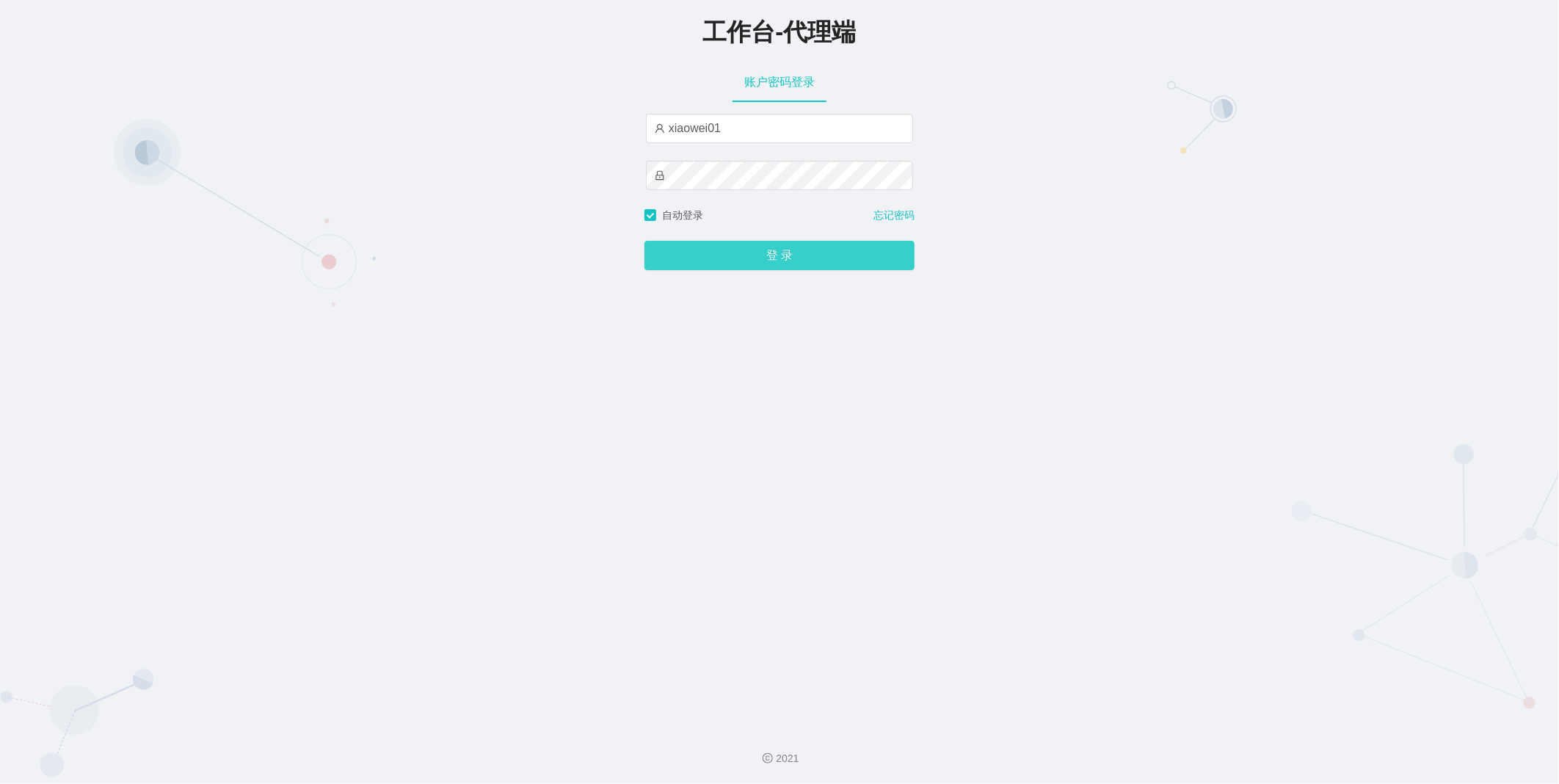
click at [749, 259] on button "登 录" at bounding box center [780, 255] width 270 height 29
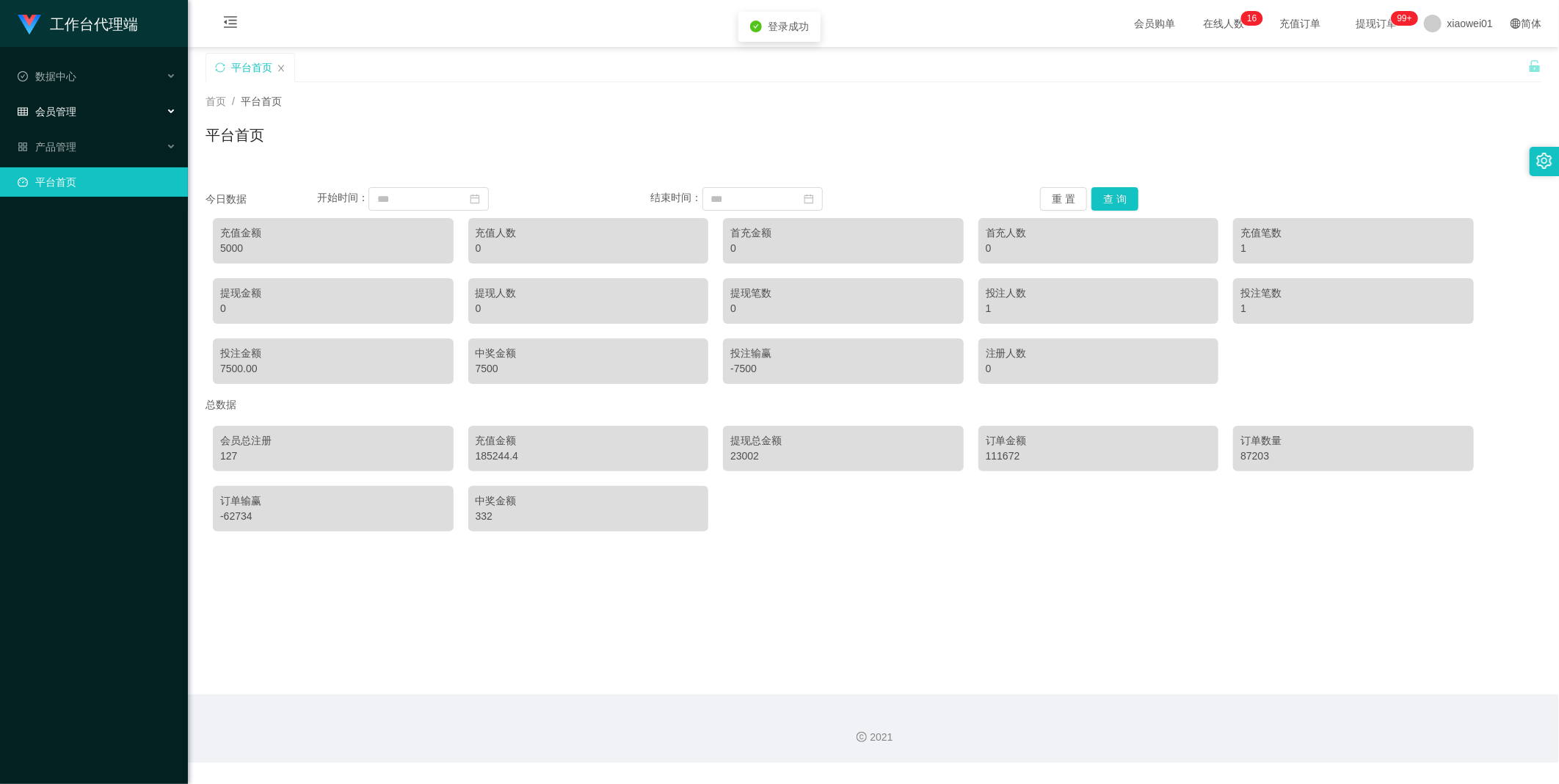
click at [35, 114] on span "会员管理" at bounding box center [47, 112] width 59 height 12
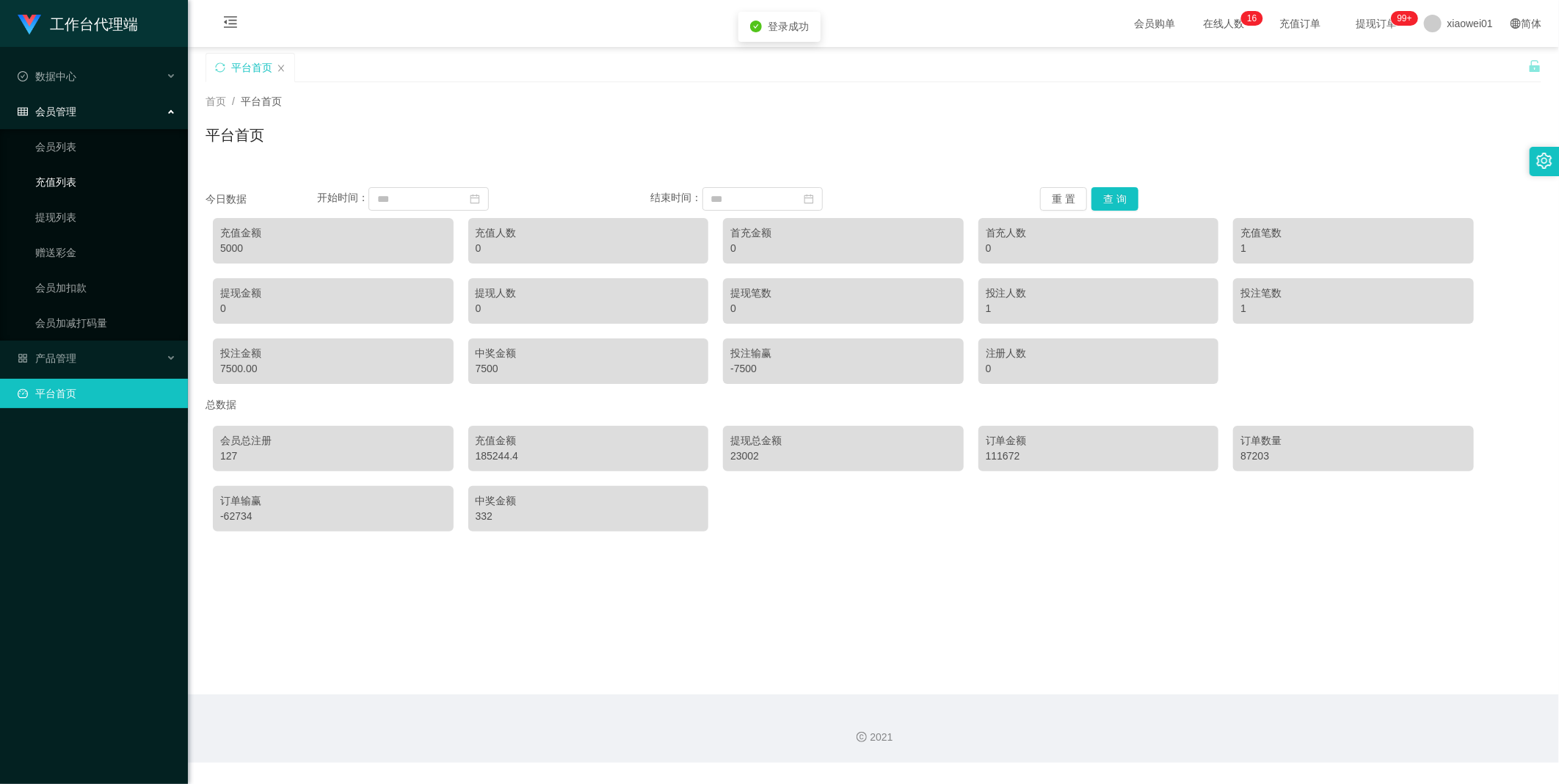
click at [77, 179] on link "充值列表" at bounding box center [106, 182] width 141 height 29
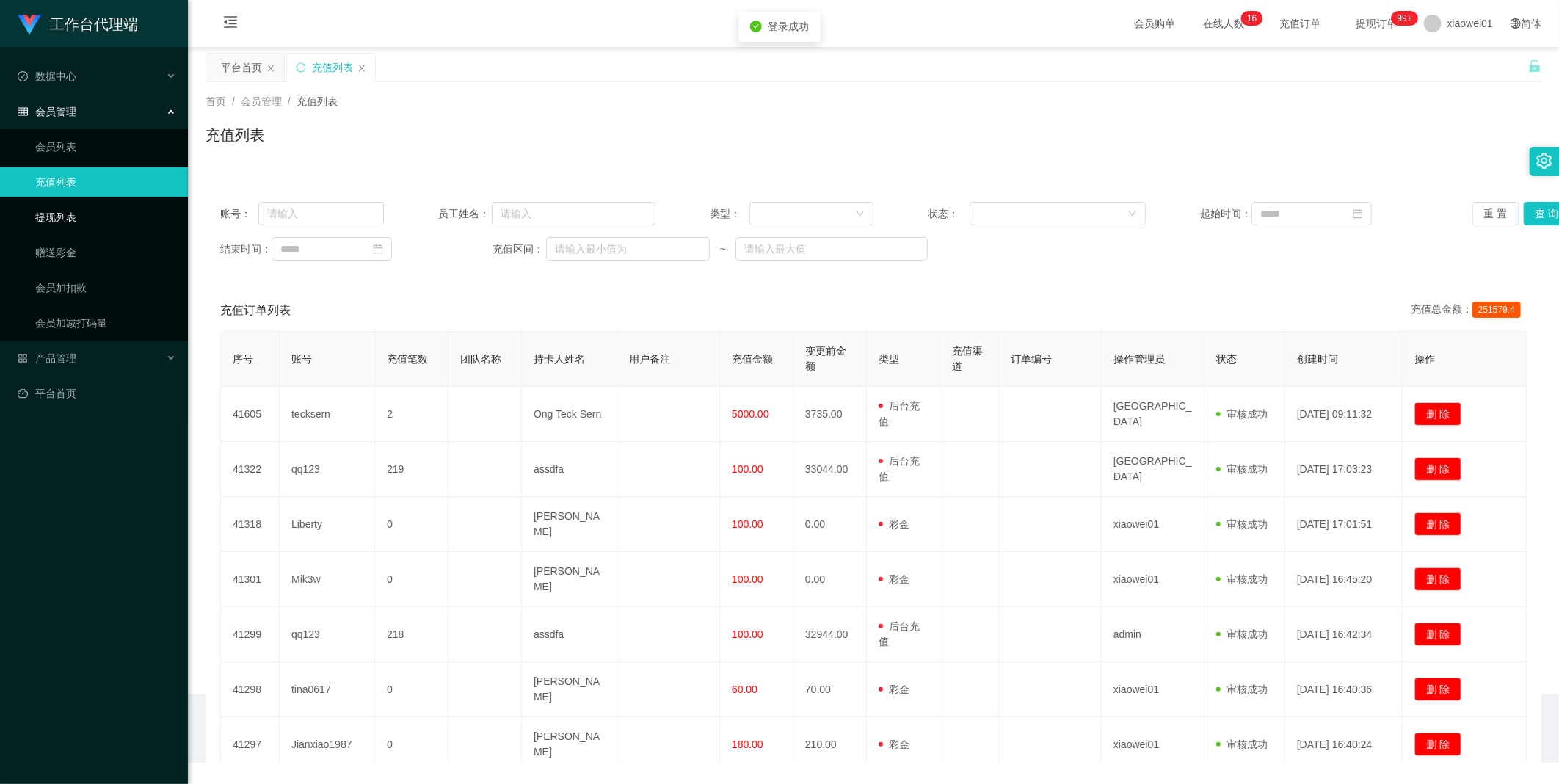
click at [46, 208] on link "提现列表" at bounding box center [106, 217] width 141 height 29
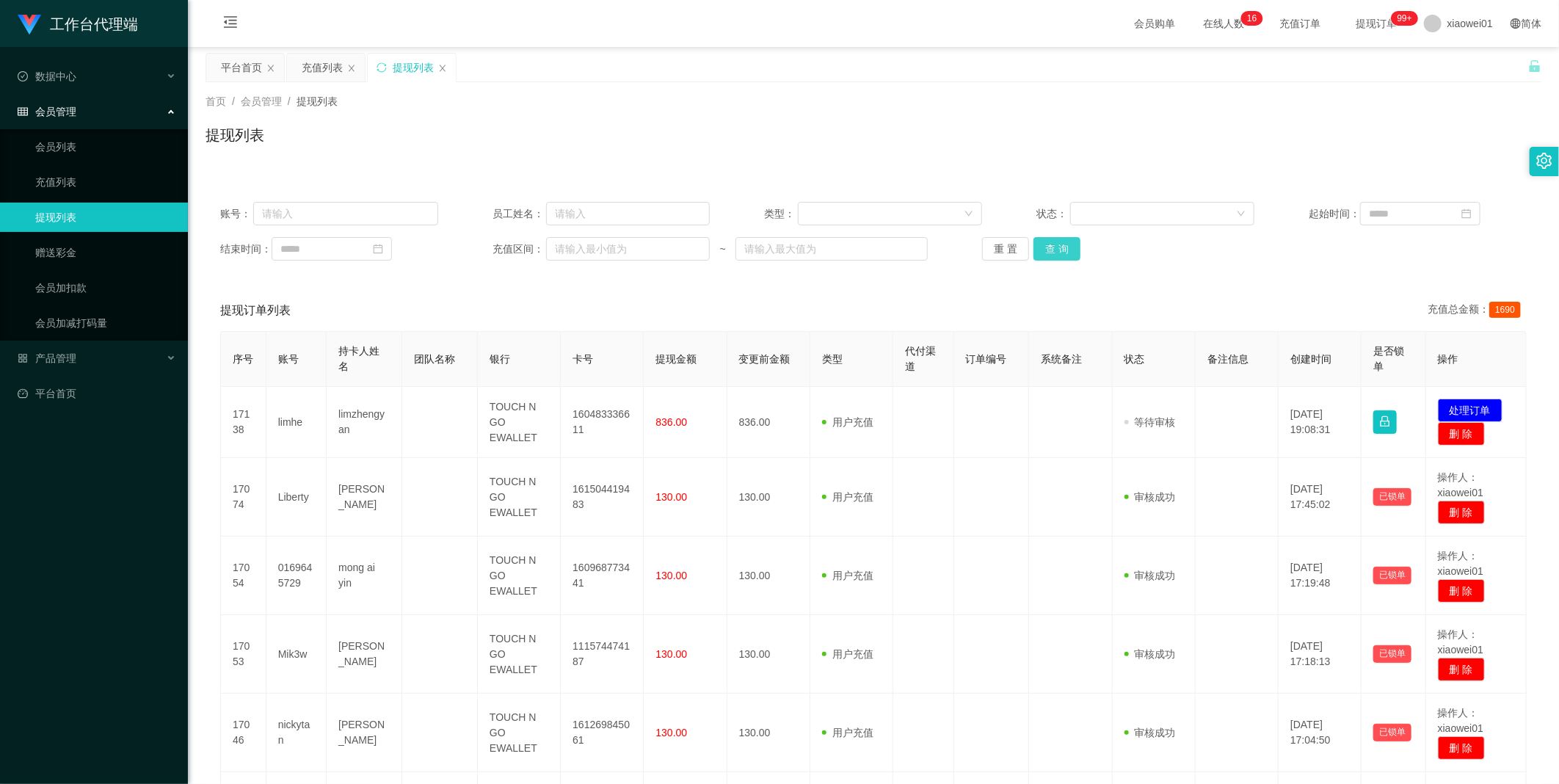
click at [1029, 251] on button "查 询" at bounding box center [1056, 248] width 47 height 23
click at [1029, 251] on div "重 置 查 询" at bounding box center [1090, 248] width 218 height 23
click at [1029, 251] on button "查 询" at bounding box center [1056, 248] width 47 height 23
click at [1029, 251] on div "重 置 查 询" at bounding box center [1090, 248] width 218 height 23
click at [1029, 251] on button "查 询" at bounding box center [1056, 248] width 47 height 23
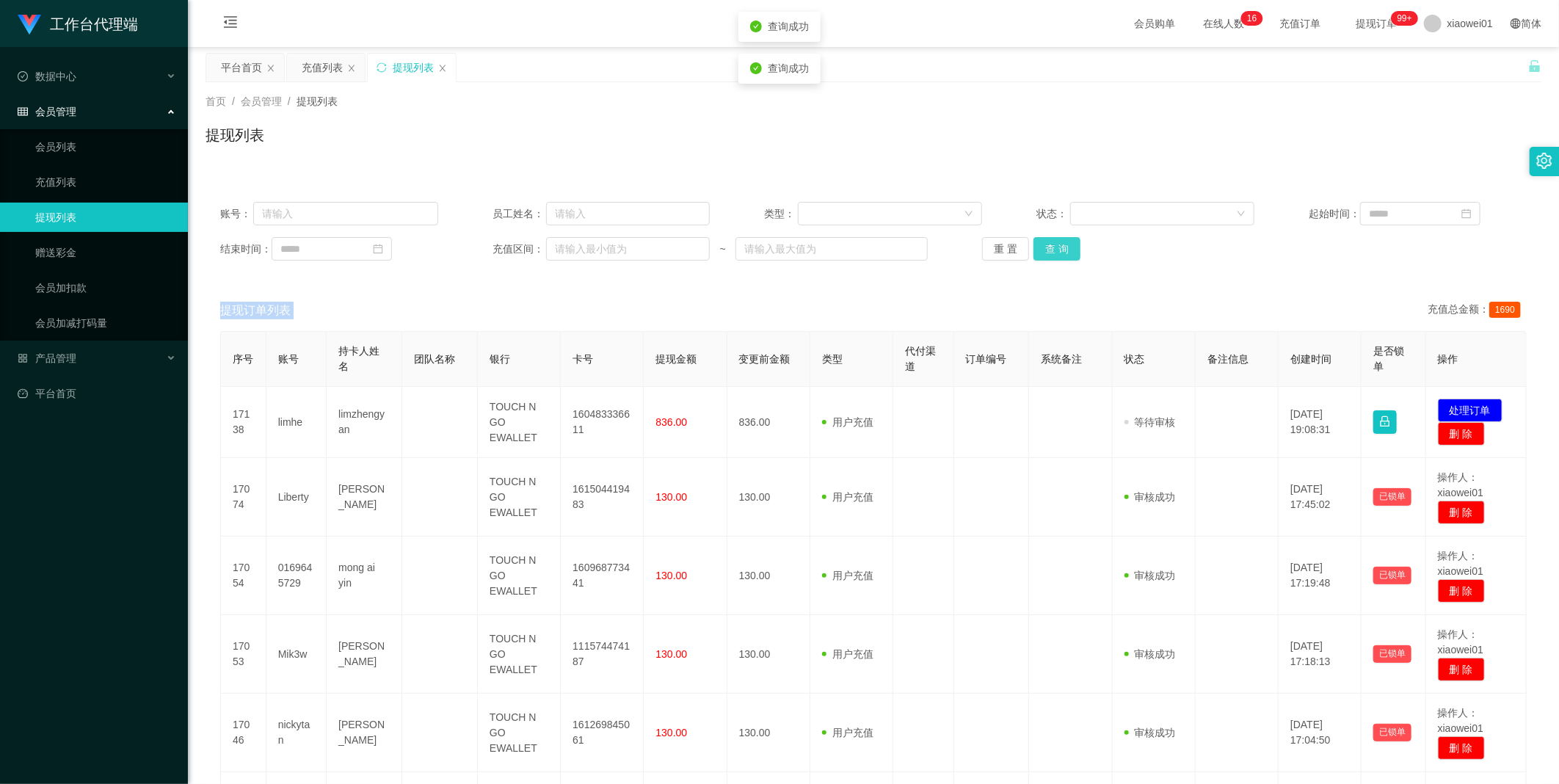
click at [1029, 251] on div "重 置 查 询" at bounding box center [1090, 248] width 218 height 23
click at [1029, 251] on button "查 询" at bounding box center [1056, 248] width 47 height 23
click at [1029, 251] on div "重 置 查 询" at bounding box center [1090, 248] width 218 height 23
click at [1029, 251] on button "查 询" at bounding box center [1056, 248] width 47 height 23
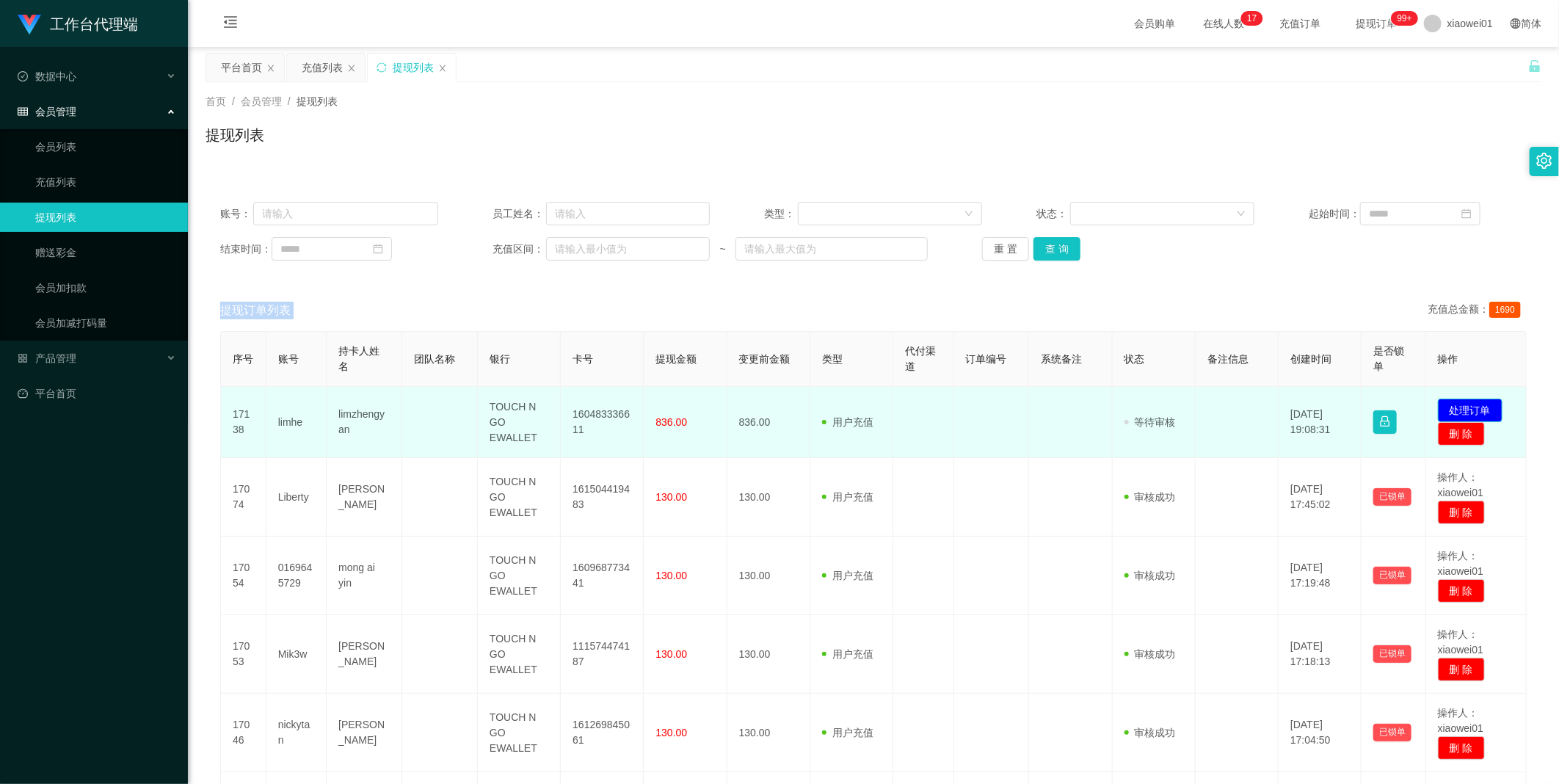
click at [1029, 402] on button "处理订单" at bounding box center [1470, 410] width 65 height 23
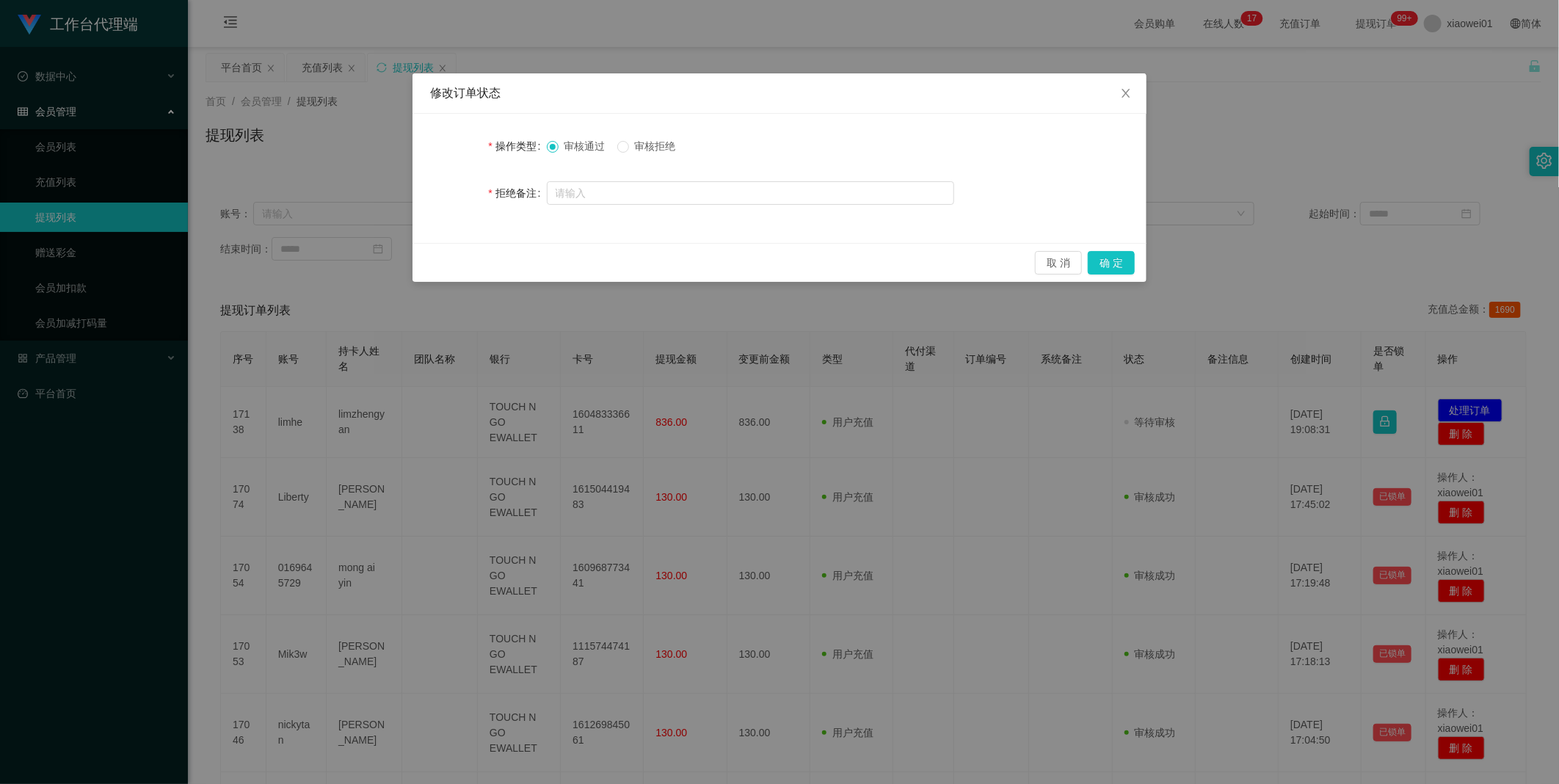
click at [660, 152] on label "审核拒绝" at bounding box center [650, 146] width 65 height 15
click at [1029, 254] on button "确 定" at bounding box center [1111, 263] width 47 height 23
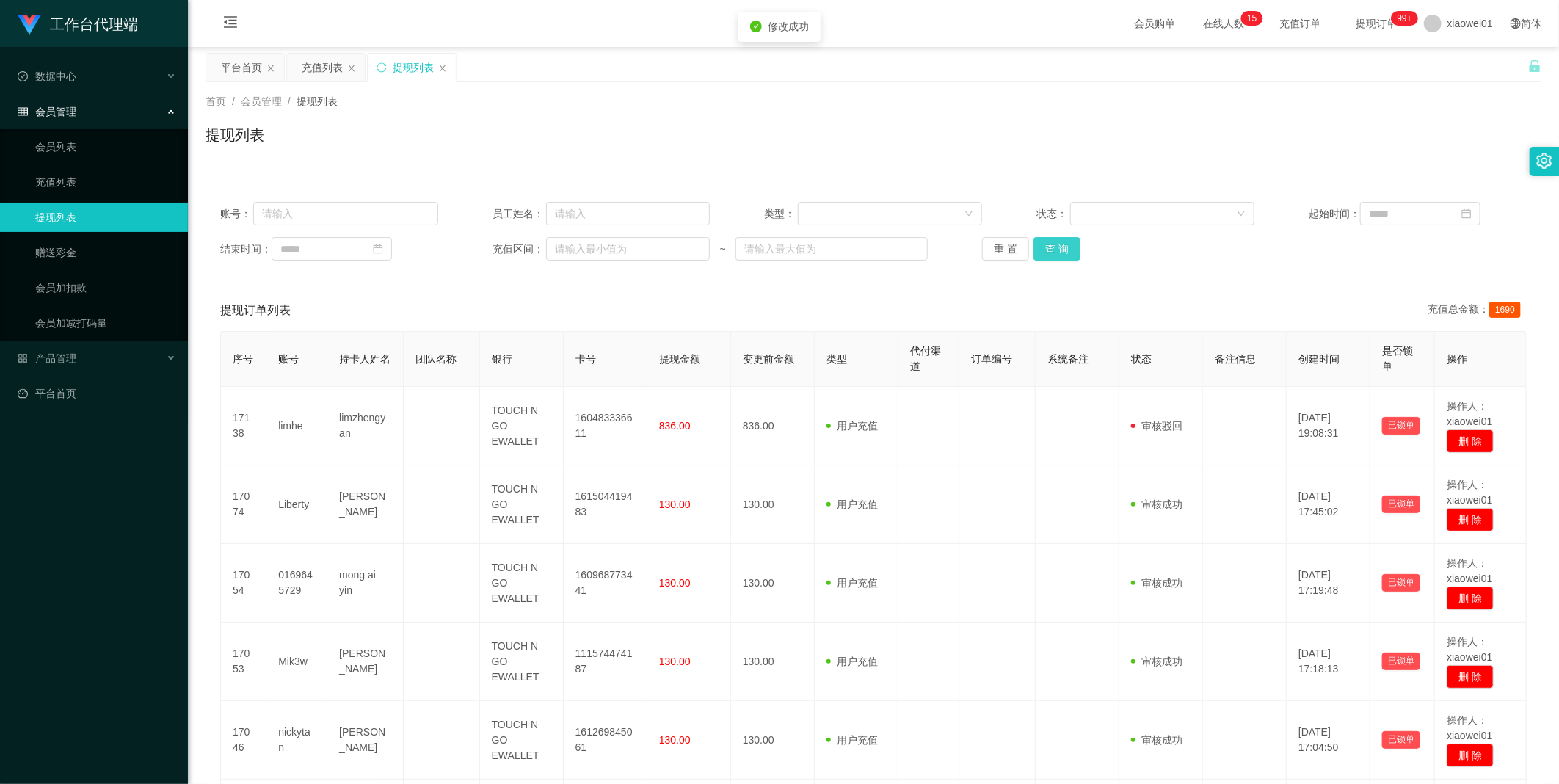
click at [1029, 257] on button "查 询" at bounding box center [1056, 248] width 47 height 23
click at [1029, 257] on div "重 置 查 询" at bounding box center [1090, 248] width 218 height 23
click at [45, 118] on span "会员管理" at bounding box center [47, 112] width 59 height 12
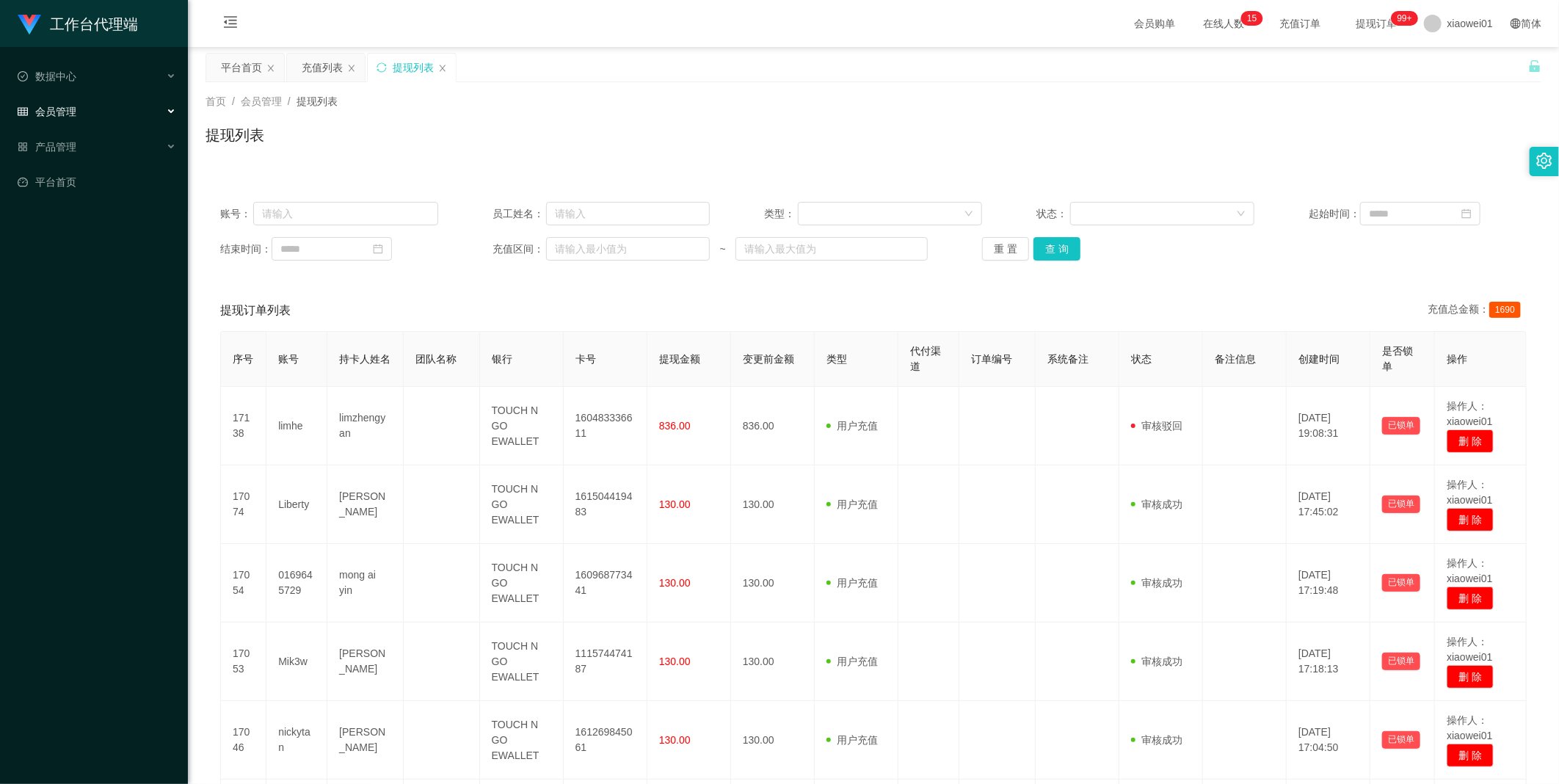
click at [45, 118] on span "会员管理" at bounding box center [47, 112] width 59 height 12
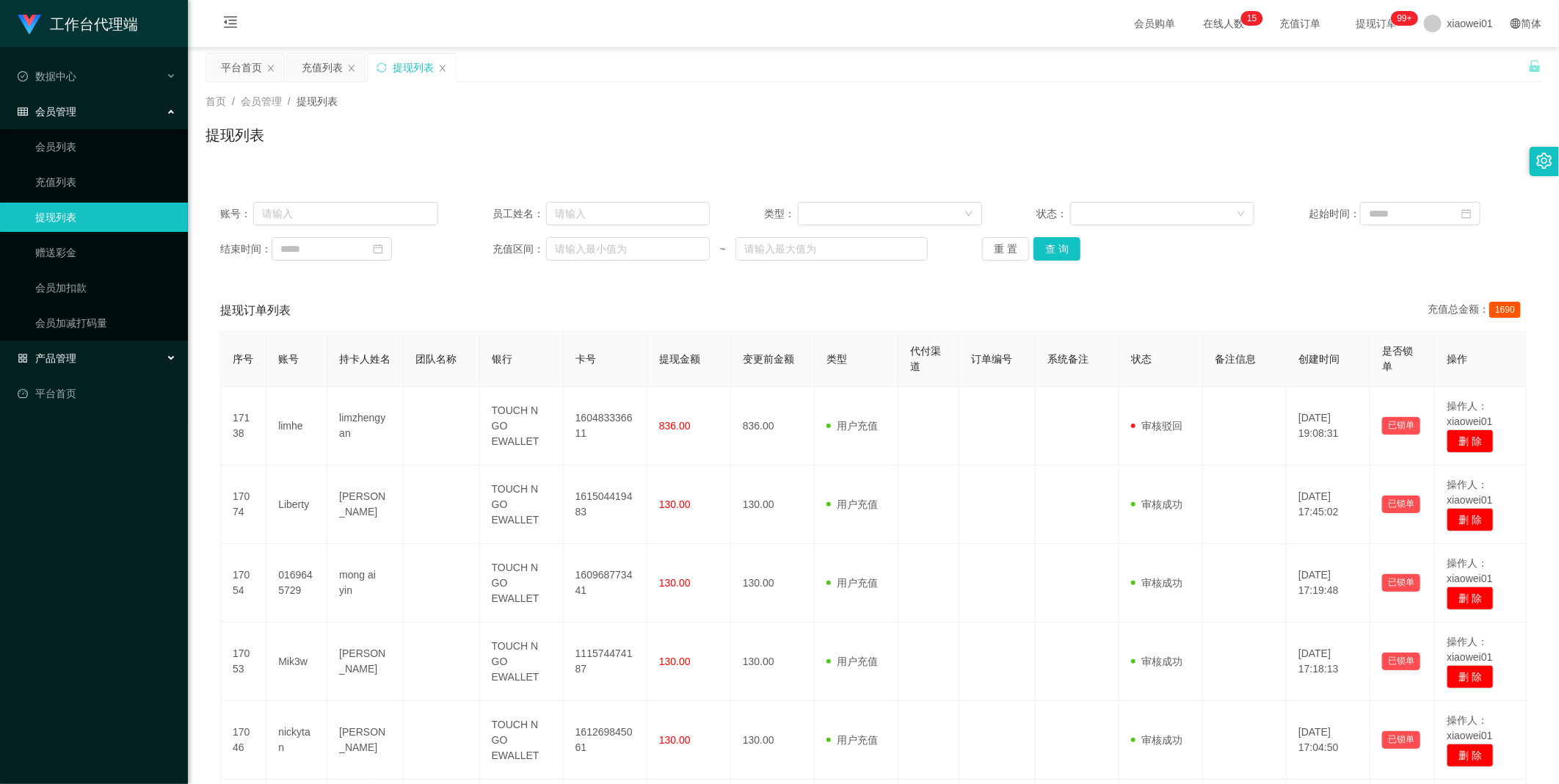
click at [52, 358] on span "产品管理" at bounding box center [47, 358] width 59 height 12
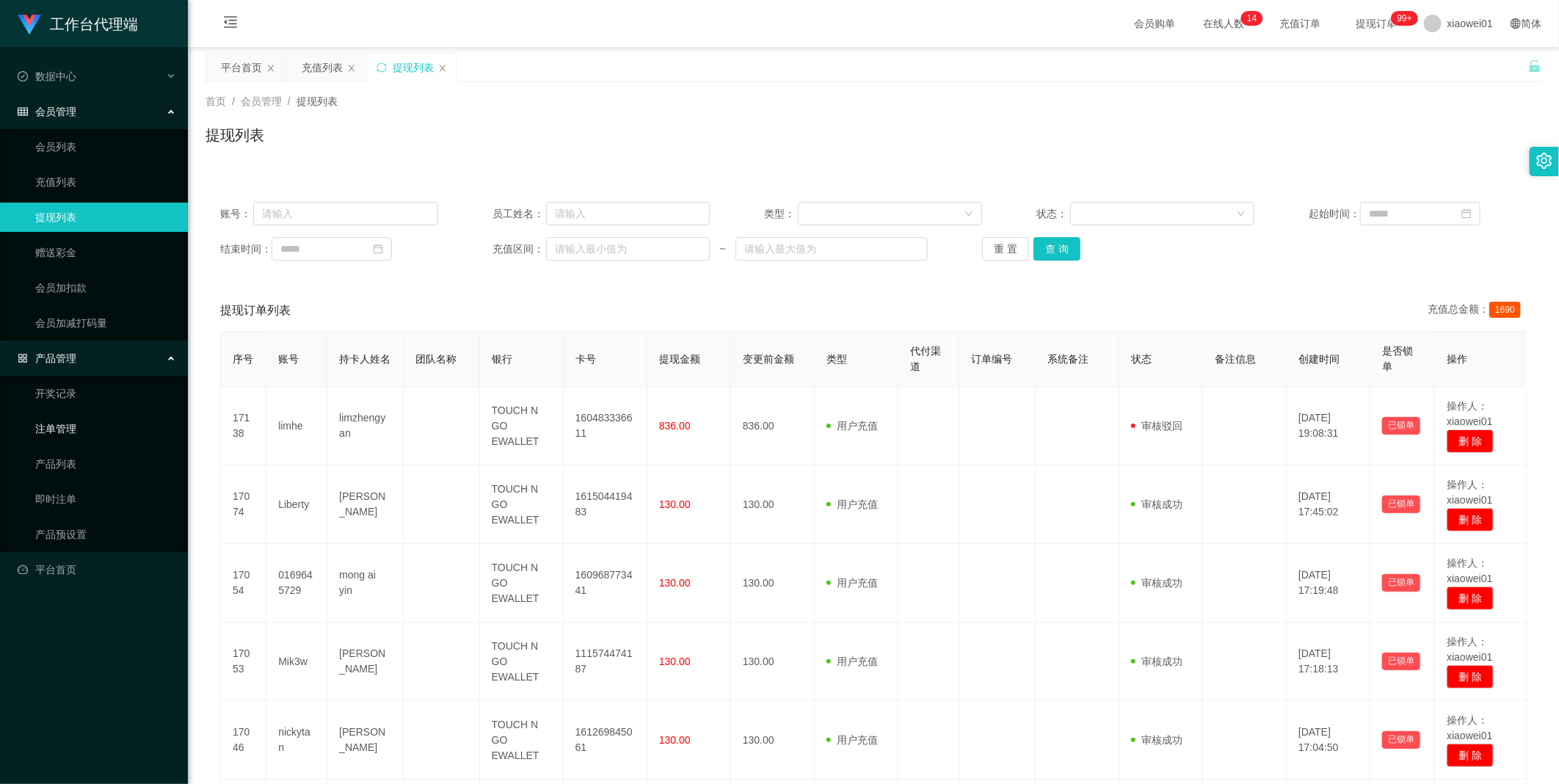
click at [49, 426] on link "注单管理" at bounding box center [106, 429] width 141 height 29
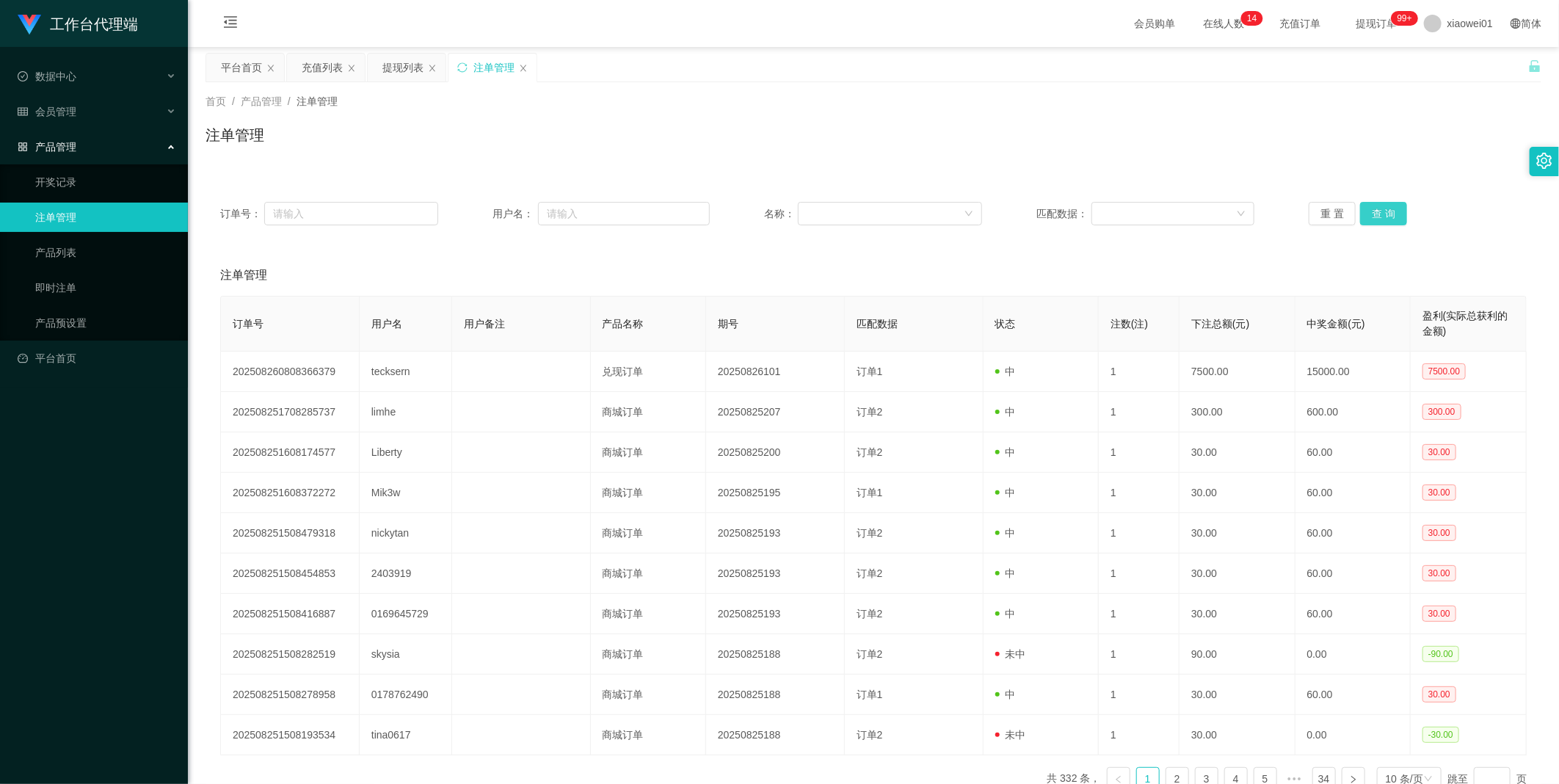
click at [1029, 213] on button "查 询" at bounding box center [1383, 213] width 47 height 23
click at [1029, 213] on div "重 置 查 询" at bounding box center [1417, 213] width 218 height 23
click at [1029, 213] on button "查 询" at bounding box center [1383, 213] width 47 height 23
click at [1029, 213] on div "重 置 查 询" at bounding box center [1417, 213] width 218 height 23
click at [1029, 213] on button "查 询" at bounding box center [1383, 213] width 47 height 23
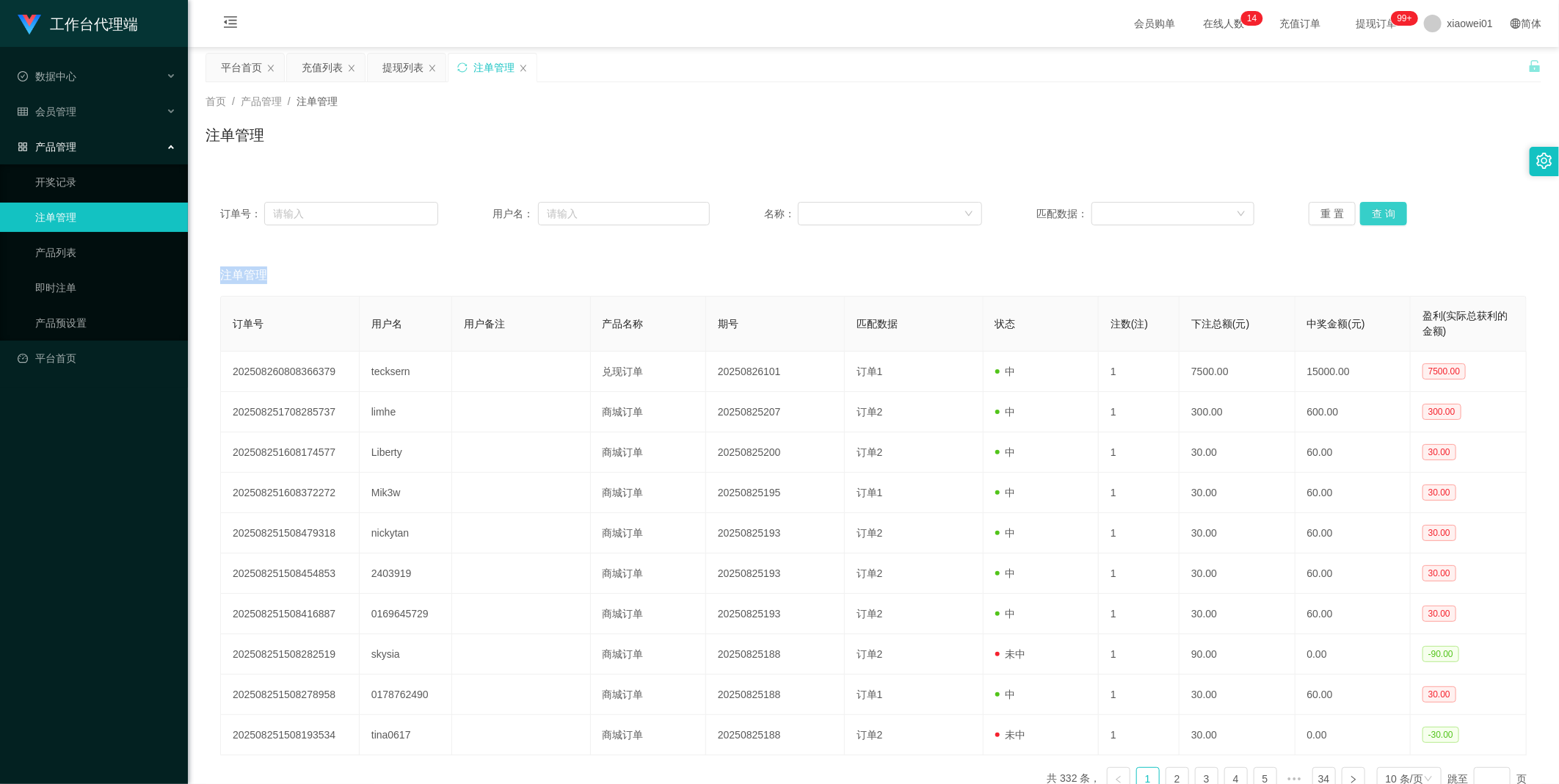
click at [1029, 213] on div "重 置 查 询" at bounding box center [1417, 213] width 218 height 23
click at [1029, 213] on button "查 询" at bounding box center [1383, 213] width 47 height 23
click at [1029, 213] on div "重 置 查 询" at bounding box center [1417, 213] width 218 height 23
click at [1029, 213] on button "查 询" at bounding box center [1383, 213] width 47 height 23
click at [1029, 213] on div "重 置 查 询" at bounding box center [1417, 213] width 218 height 23
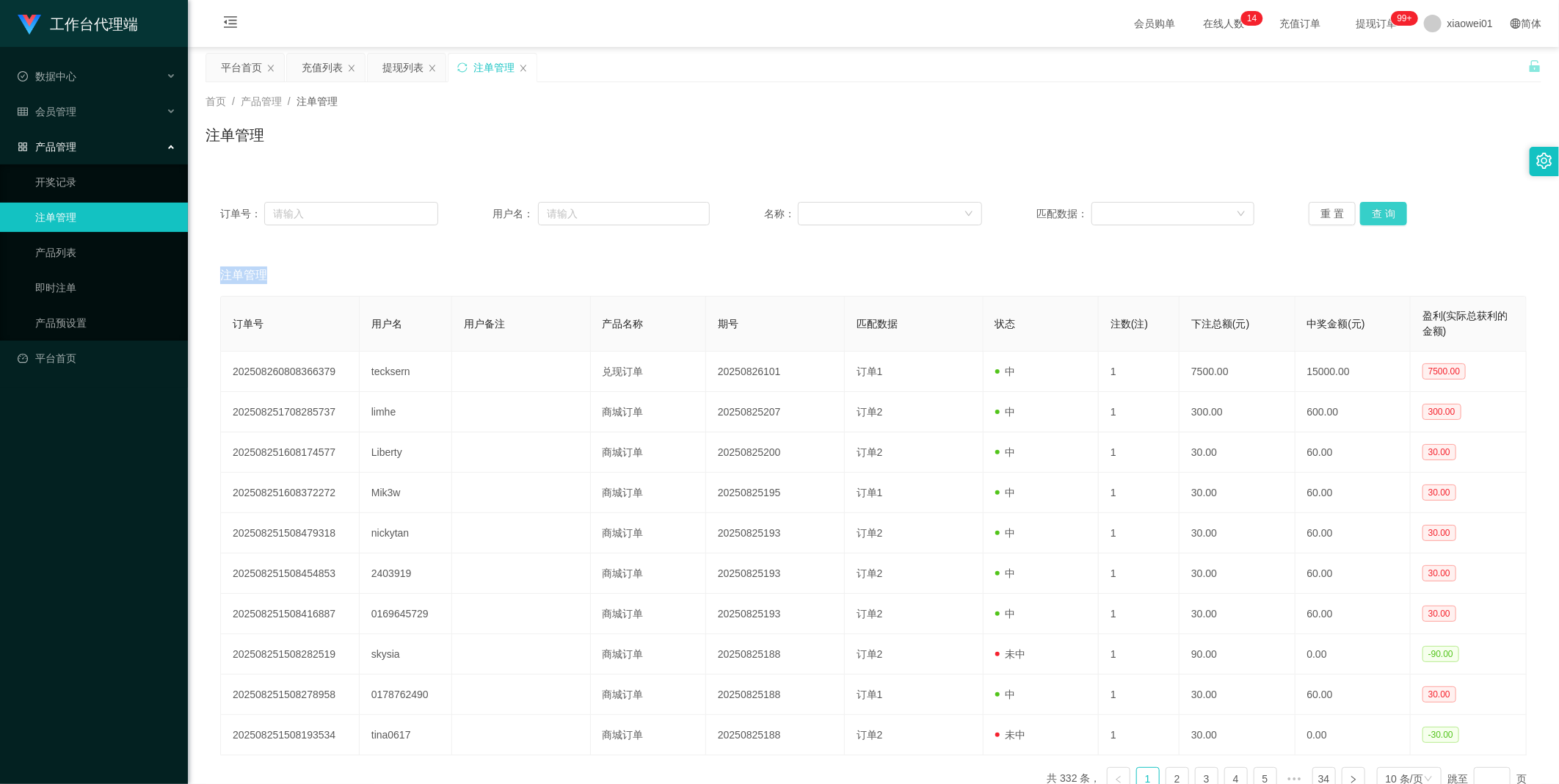
click at [1029, 213] on button "查 询" at bounding box center [1383, 213] width 47 height 23
click at [1029, 213] on div "重 置 查 询" at bounding box center [1417, 213] width 218 height 23
click at [1029, 213] on button "查 询" at bounding box center [1383, 213] width 47 height 23
click at [1029, 213] on div "重 置 查 询" at bounding box center [1417, 213] width 218 height 23
click at [1029, 213] on button "查 询" at bounding box center [1383, 213] width 47 height 23
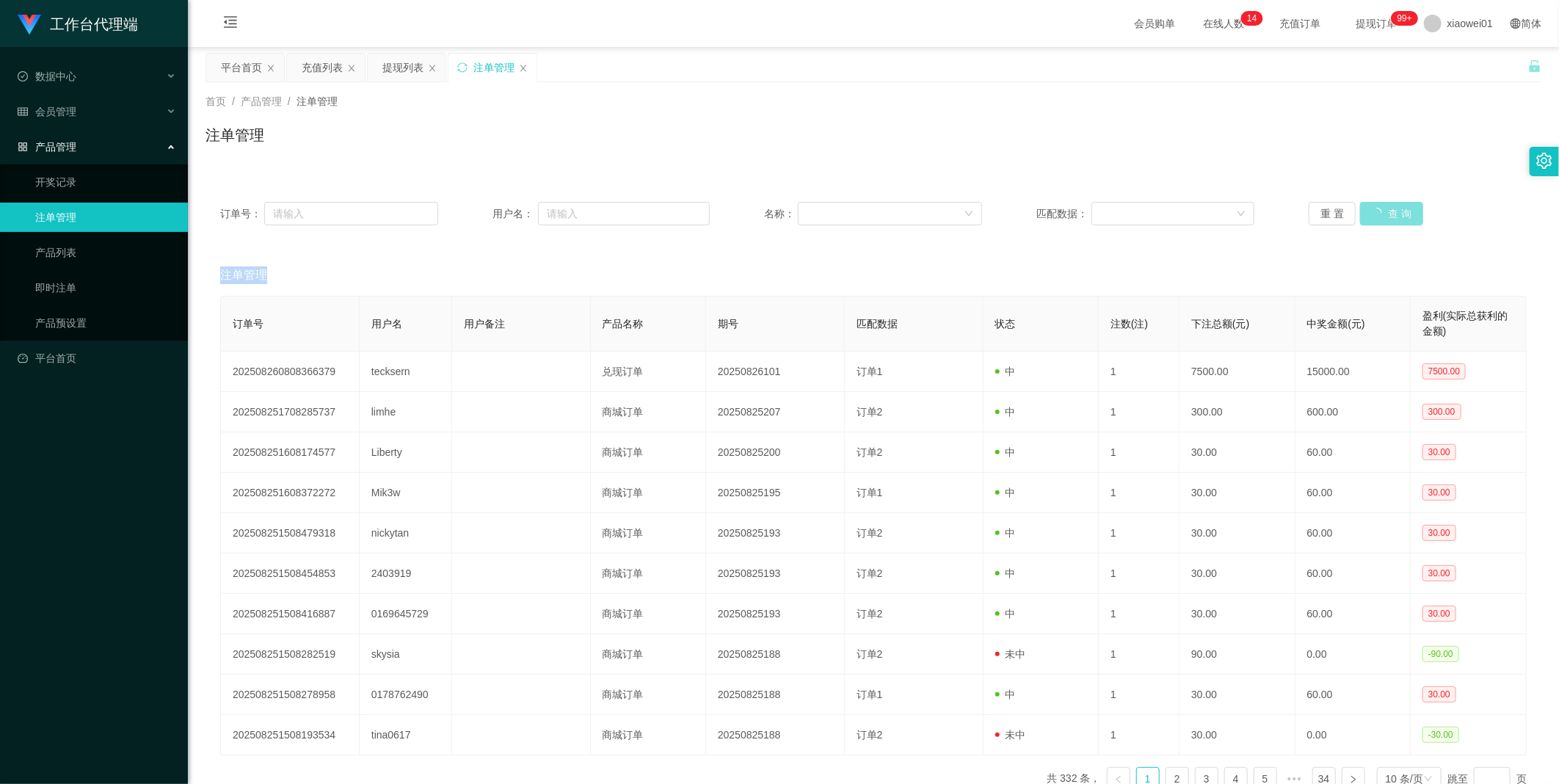
click at [1029, 213] on div "重 置 查 询" at bounding box center [1417, 213] width 218 height 23
